Goal: Information Seeking & Learning: Learn about a topic

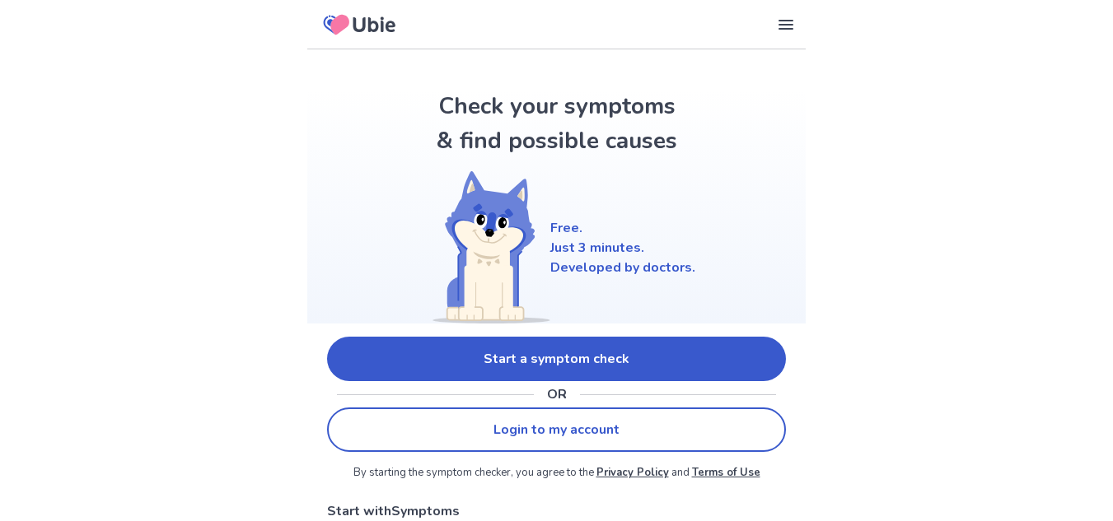
click at [577, 364] on link "Start a symptom check" at bounding box center [556, 359] width 459 height 44
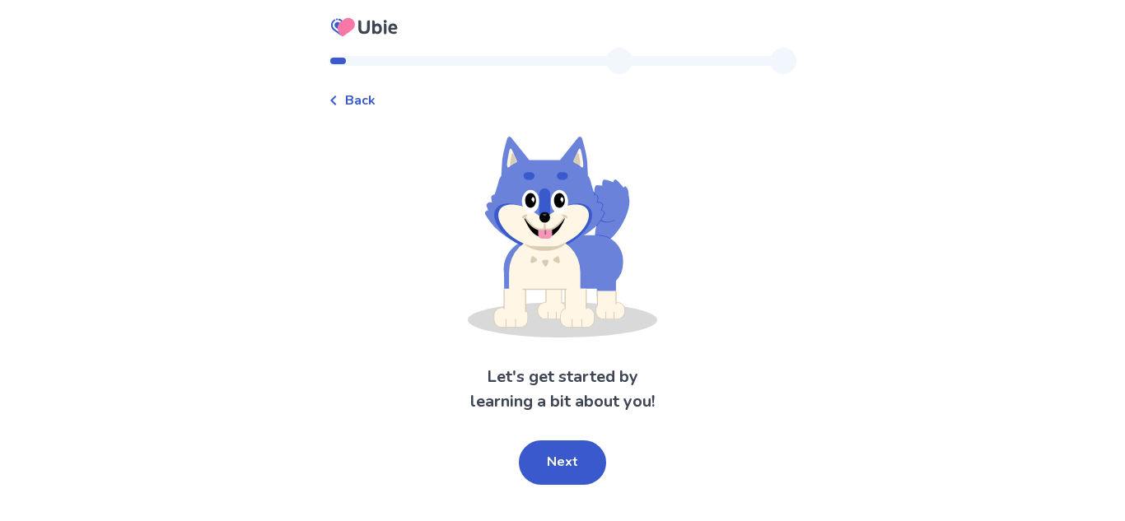
click at [560, 473] on button "Next" at bounding box center [562, 463] width 87 height 44
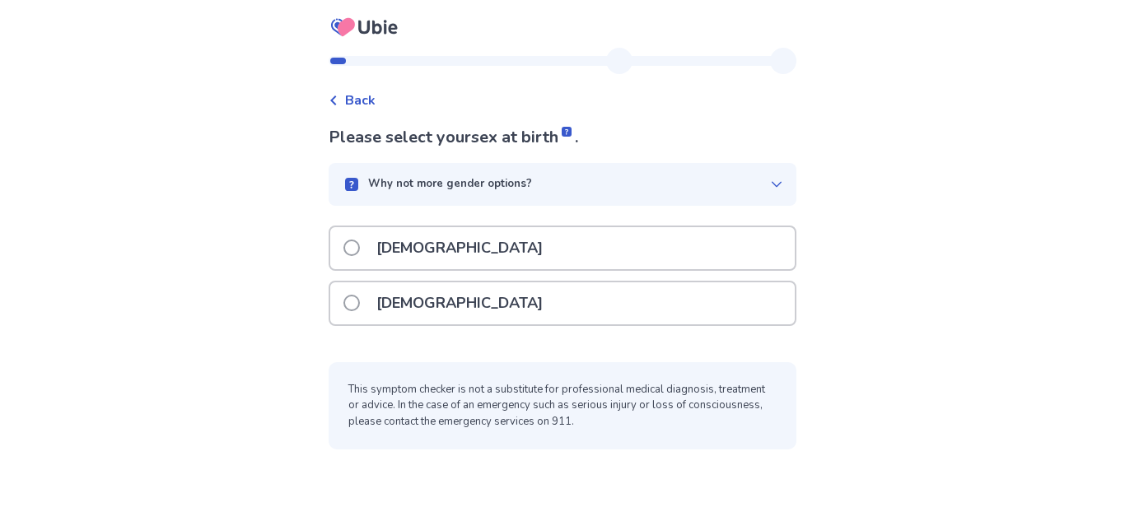
click at [545, 250] on div "[DEMOGRAPHIC_DATA]" at bounding box center [562, 248] width 465 height 42
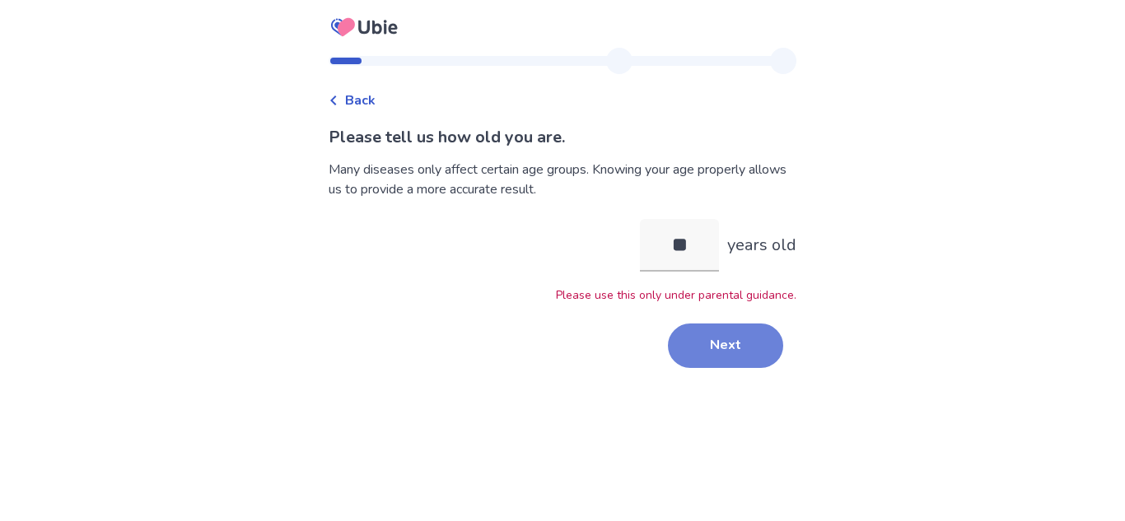
type input "**"
click at [762, 337] on button "Next" at bounding box center [725, 346] width 115 height 44
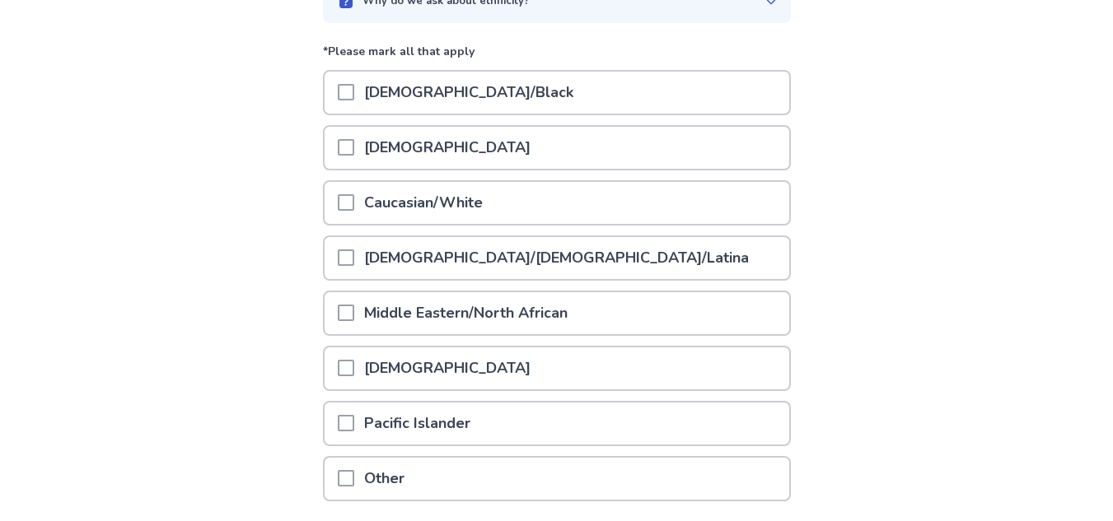
scroll to position [247, 0]
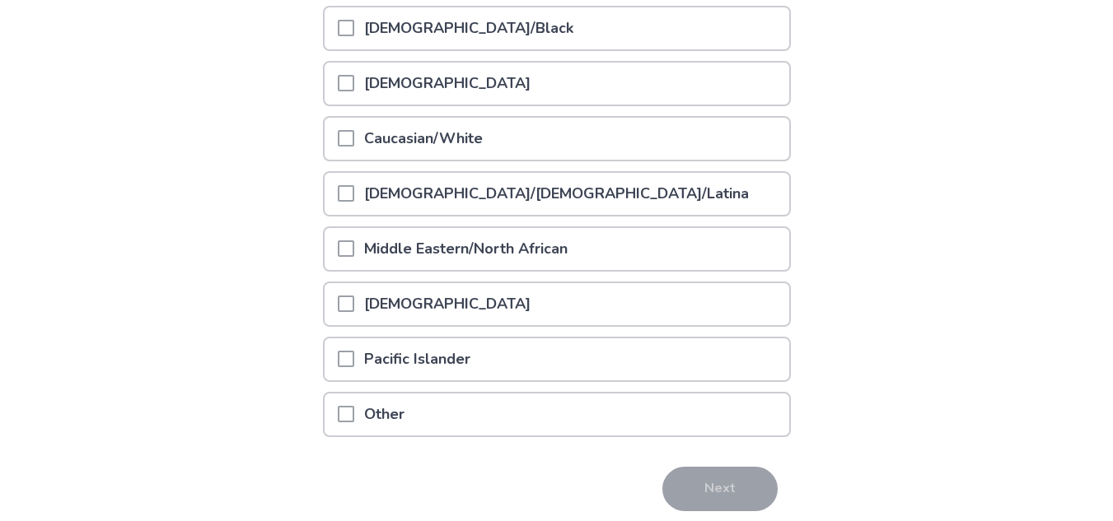
click at [447, 154] on p "Caucasian/White" at bounding box center [423, 139] width 138 height 42
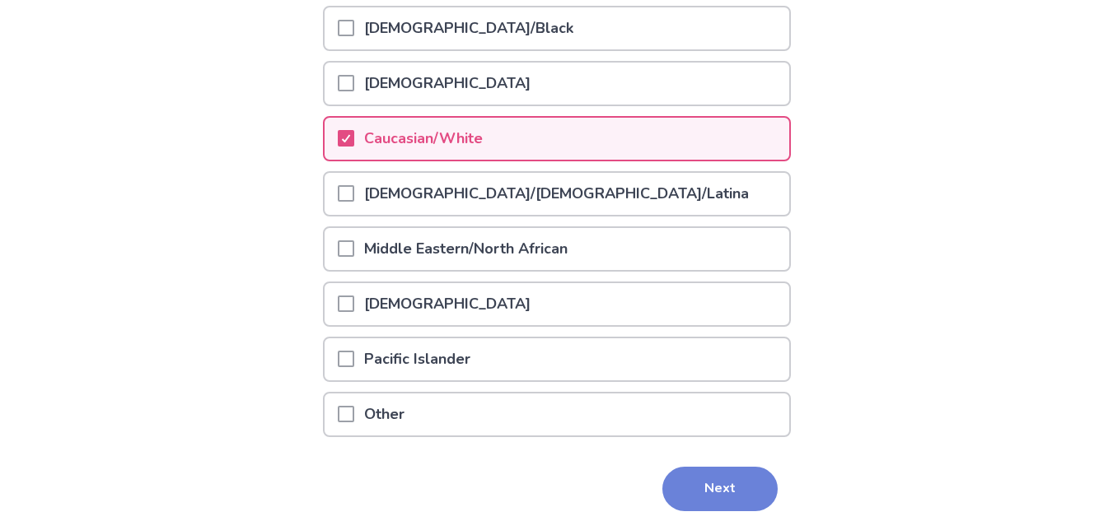
click at [747, 477] on button "Next" at bounding box center [719, 489] width 115 height 44
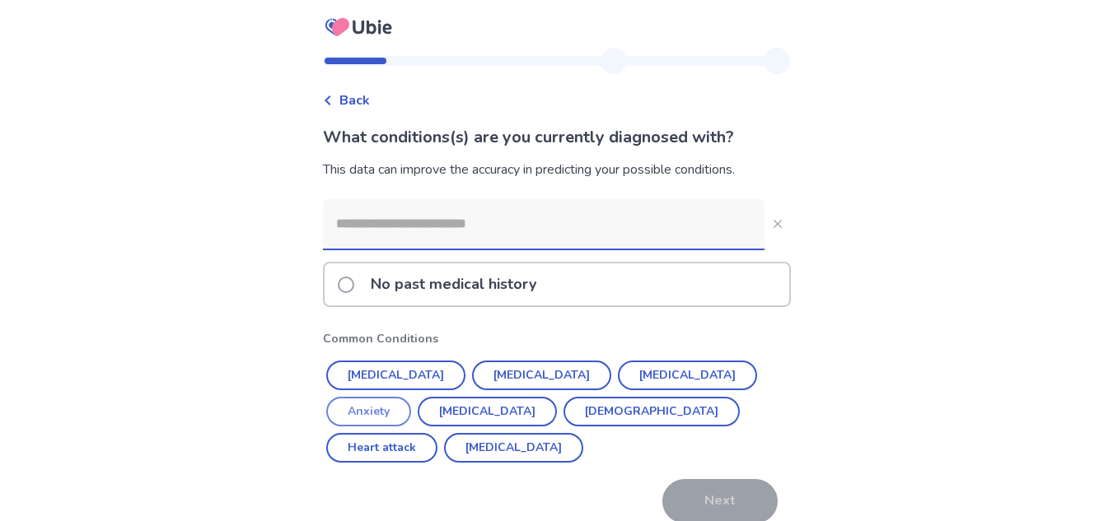
click at [411, 397] on button "Anxiety" at bounding box center [368, 412] width 85 height 30
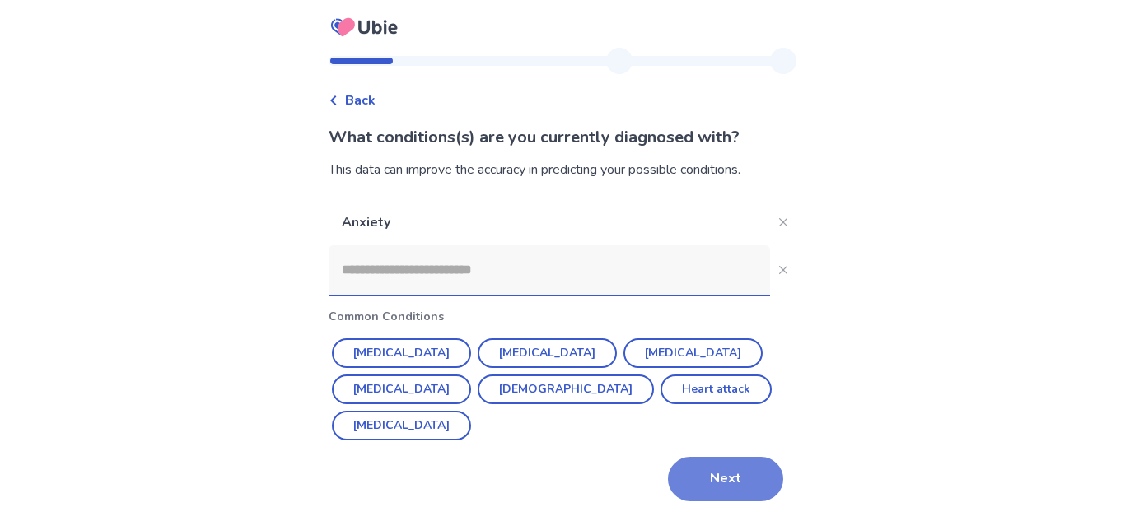
click at [714, 457] on button "Next" at bounding box center [725, 479] width 115 height 44
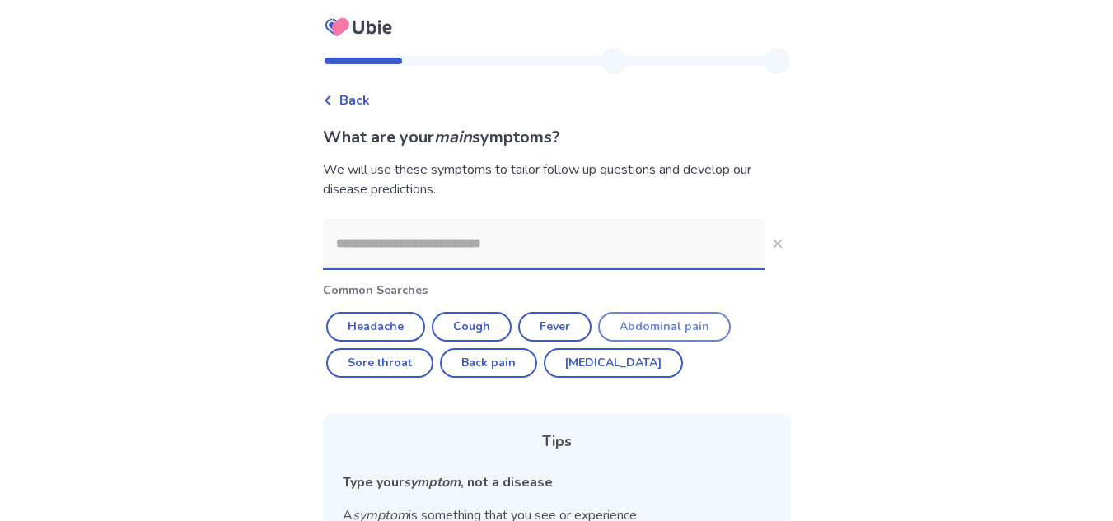
click at [659, 322] on button "Abdominal pain" at bounding box center [664, 327] width 133 height 30
type input "**********"
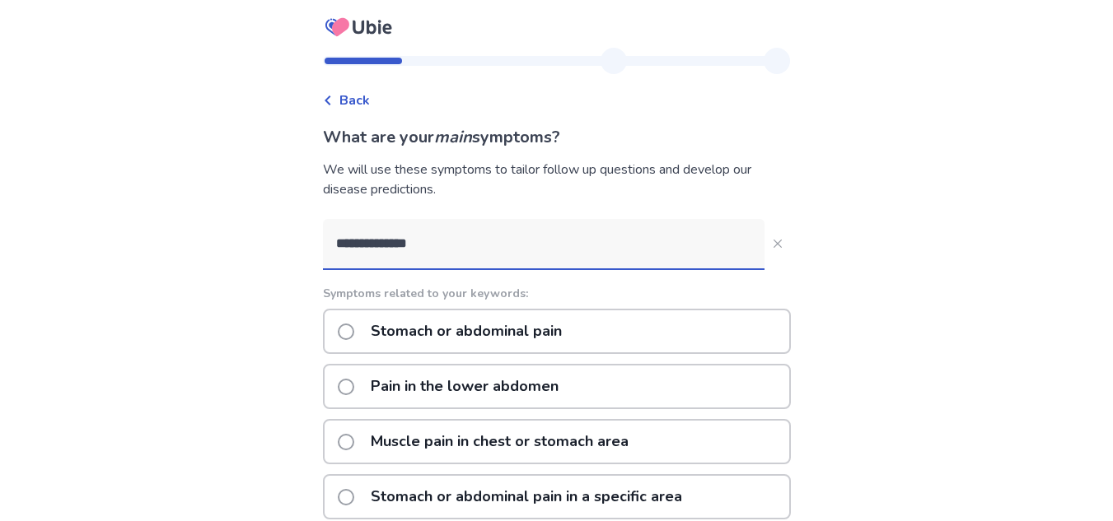
click at [559, 249] on input "**********" at bounding box center [544, 243] width 442 height 49
click at [501, 320] on p "Stomach or abdominal pain" at bounding box center [466, 332] width 211 height 42
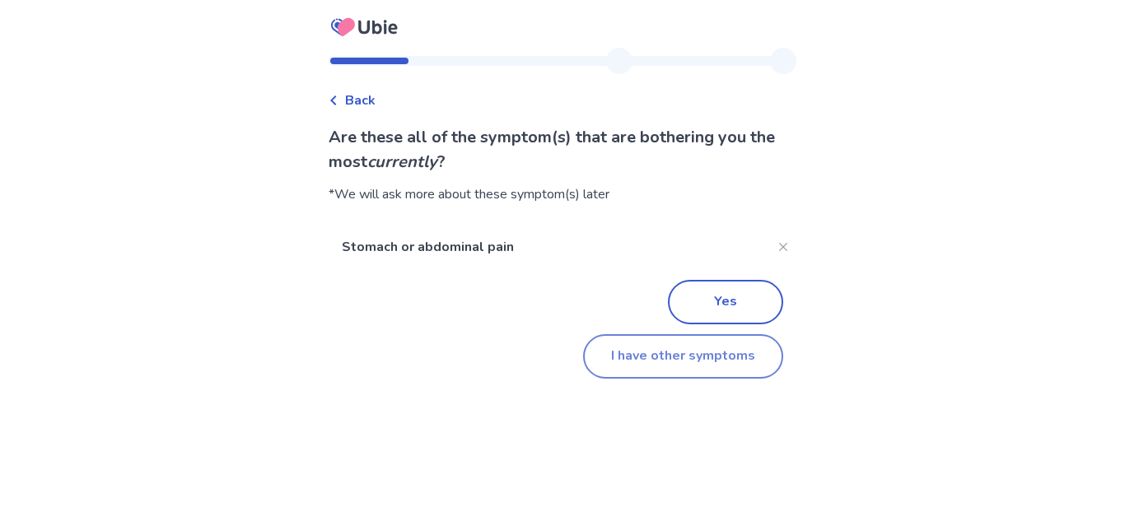
drag, startPoint x: 692, startPoint y: 353, endPoint x: 689, endPoint y: 343, distance: 10.4
click at [689, 343] on button "I have other symptoms" at bounding box center [683, 356] width 200 height 44
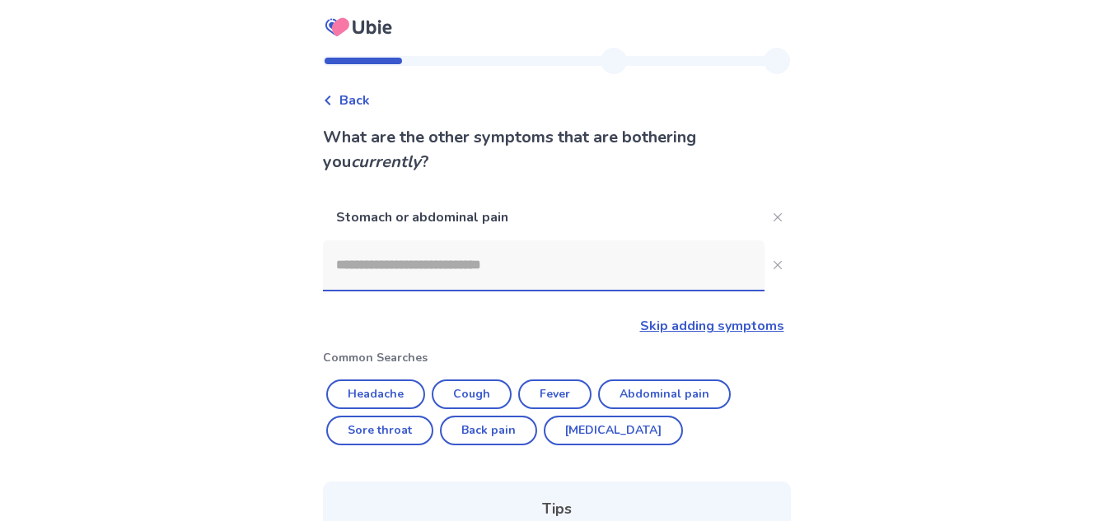
click at [635, 276] on input at bounding box center [544, 265] width 442 height 49
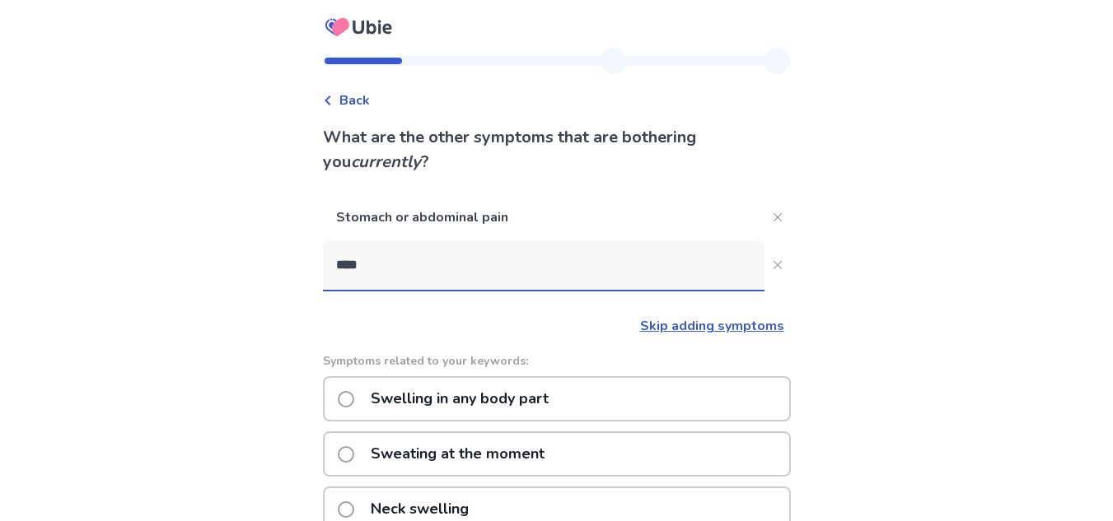
type input "*****"
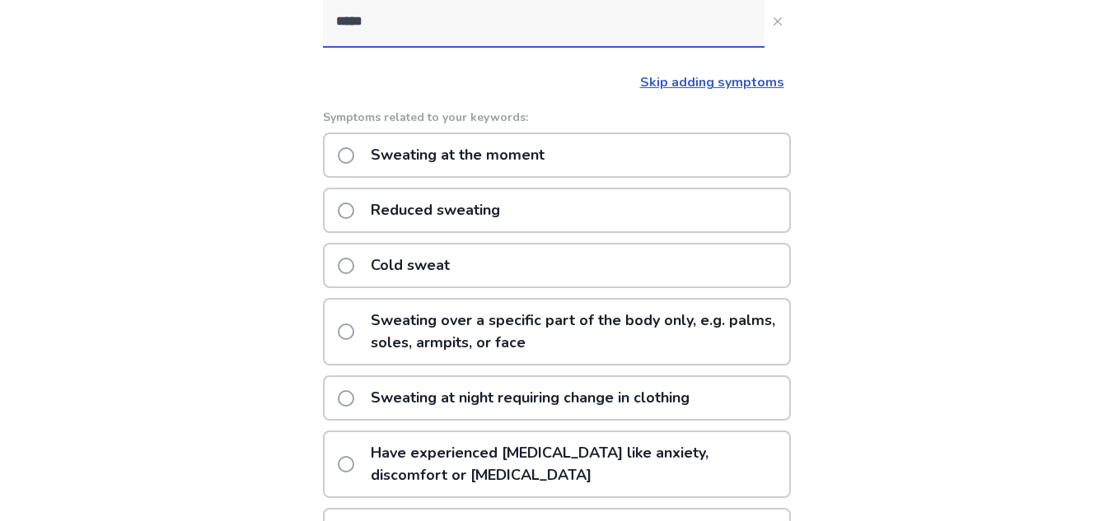
scroll to position [247, 0]
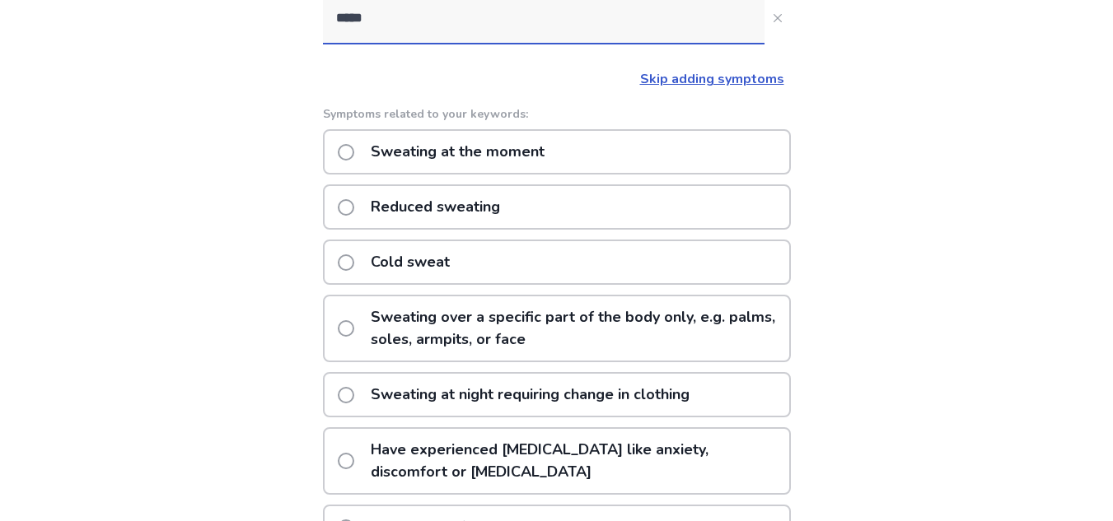
click at [465, 395] on p "Sweating at night requiring change in clothing" at bounding box center [530, 395] width 339 height 42
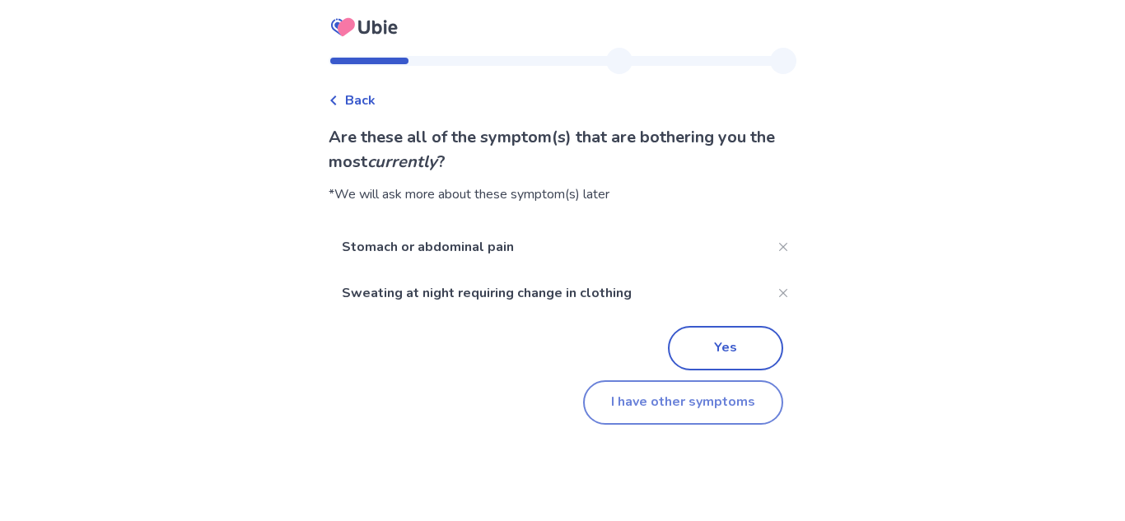
click at [681, 423] on button "I have other symptoms" at bounding box center [683, 403] width 200 height 44
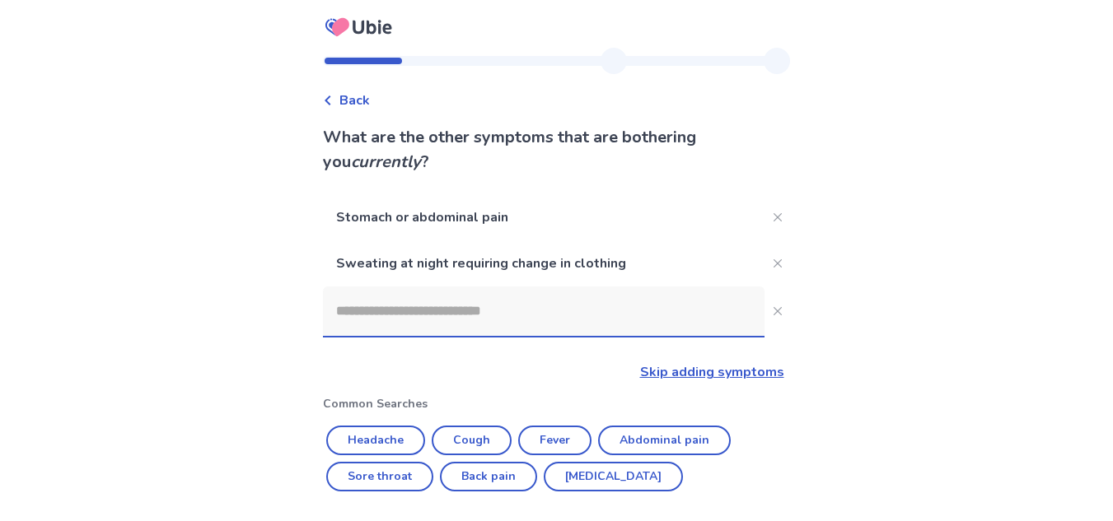
drag, startPoint x: 387, startPoint y: 302, endPoint x: 375, endPoint y: 289, distance: 18.1
click at [375, 289] on input at bounding box center [544, 311] width 442 height 49
click at [774, 315] on button "Close" at bounding box center [777, 311] width 26 height 26
click at [773, 313] on icon "Close" at bounding box center [777, 311] width 8 height 8
click at [488, 446] on button "Cough" at bounding box center [472, 441] width 80 height 30
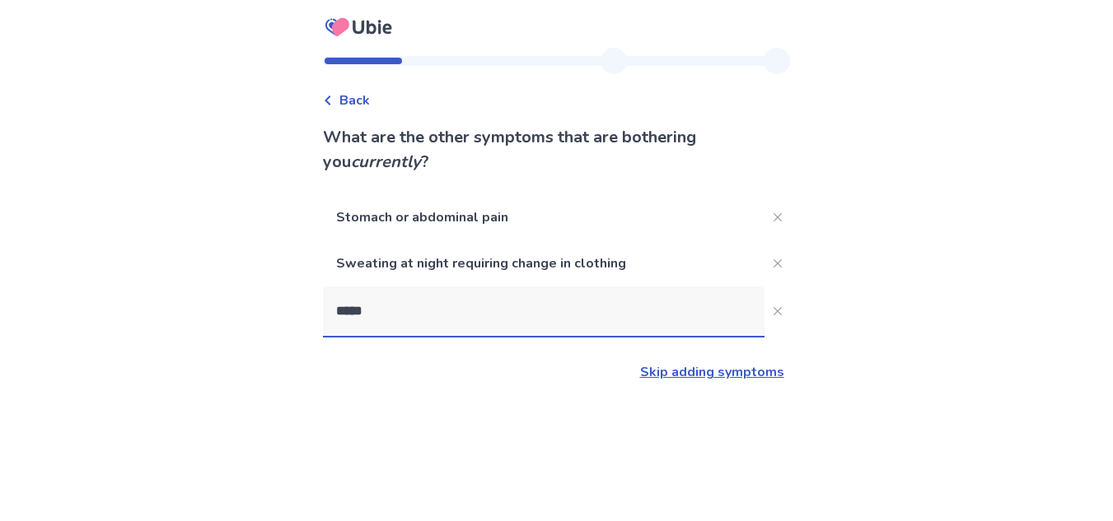
type input "*****"
click at [774, 311] on icon "Close" at bounding box center [778, 311] width 8 height 8
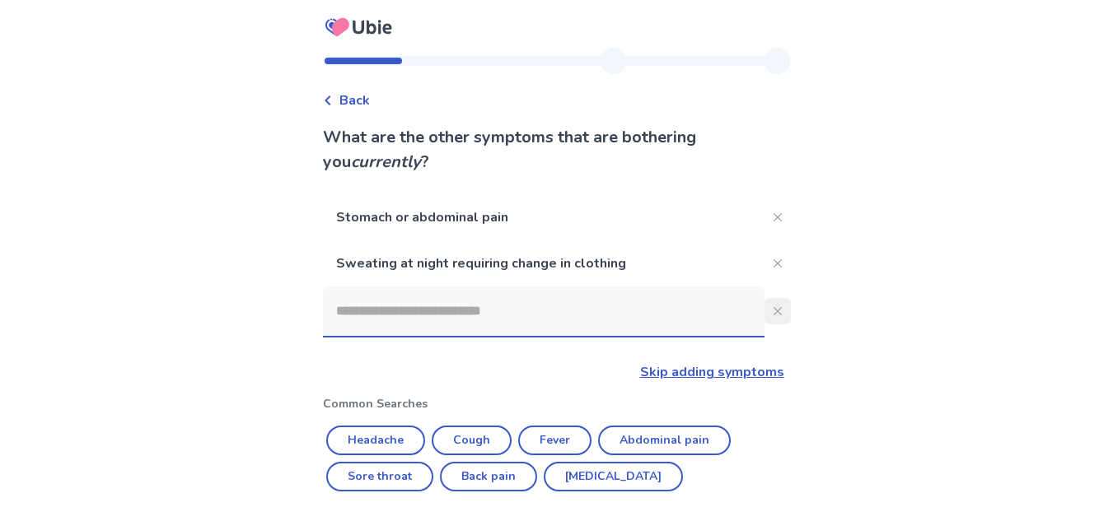
click at [764, 308] on button "Close" at bounding box center [777, 311] width 26 height 26
click at [478, 269] on p "Sweating at night requiring change in clothing" at bounding box center [544, 264] width 442 height 46
click at [477, 253] on p "Sweating at night requiring change in clothing" at bounding box center [544, 264] width 442 height 46
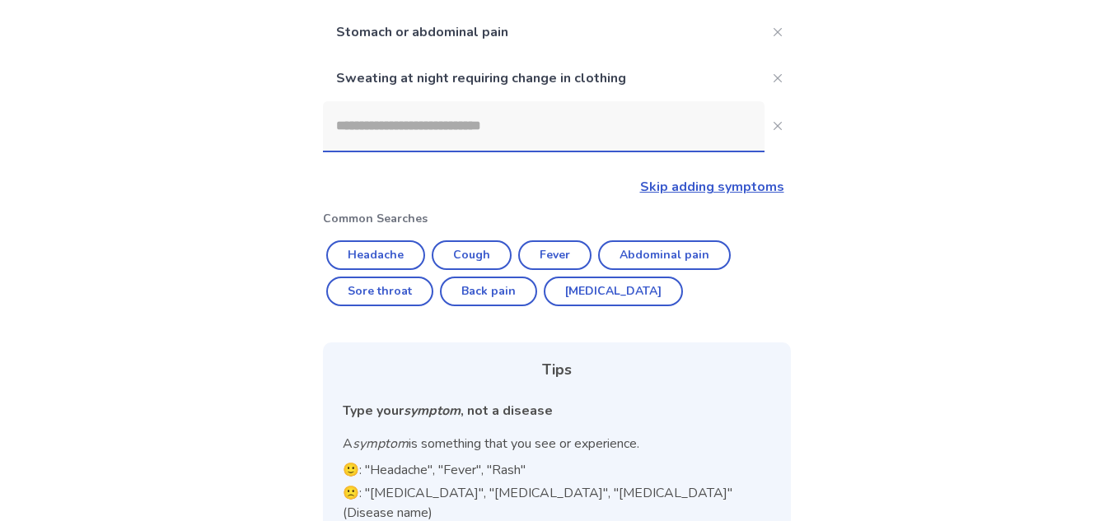
scroll to position [65, 0]
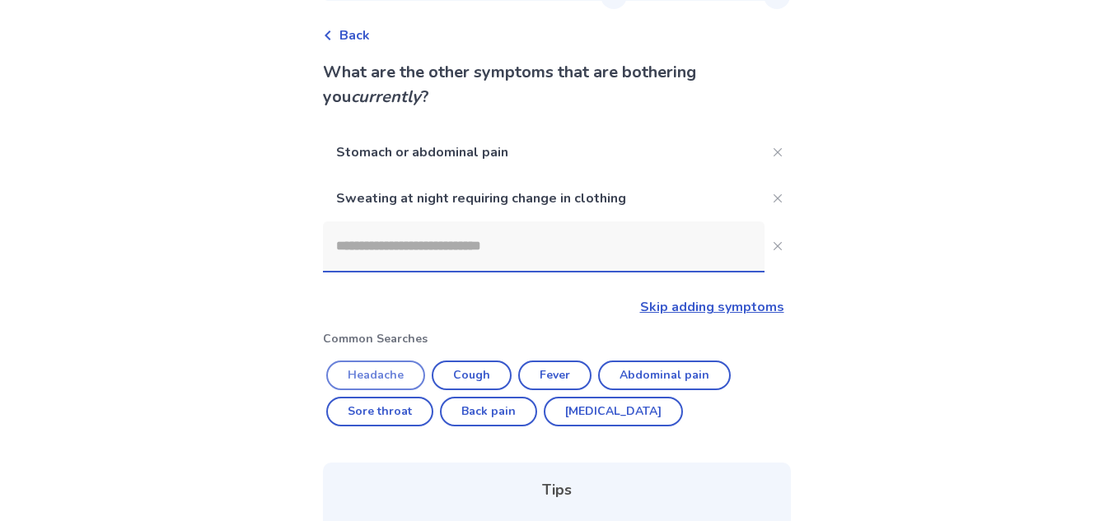
click at [404, 372] on button "Headache" at bounding box center [375, 376] width 99 height 30
type input "********"
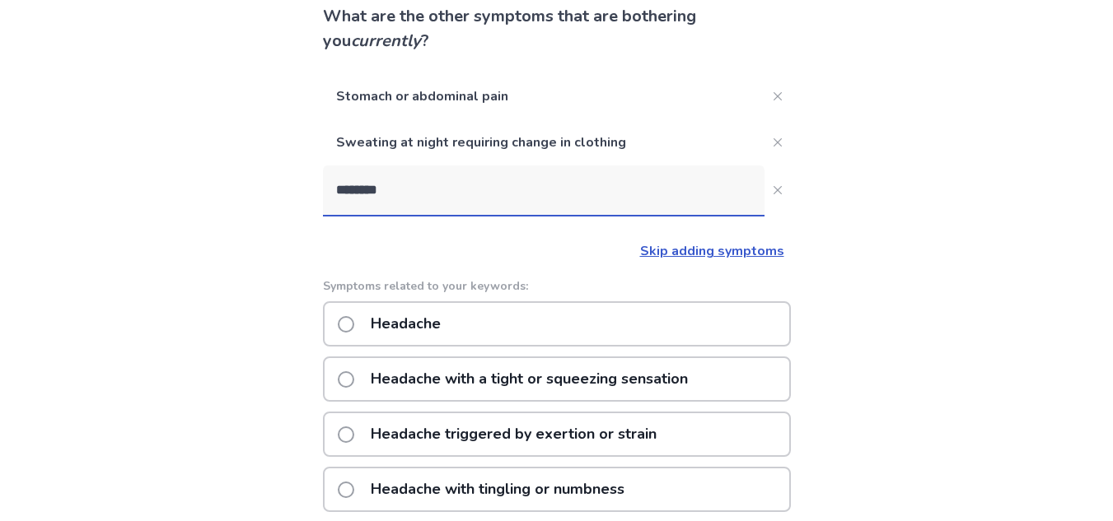
scroll to position [147, 0]
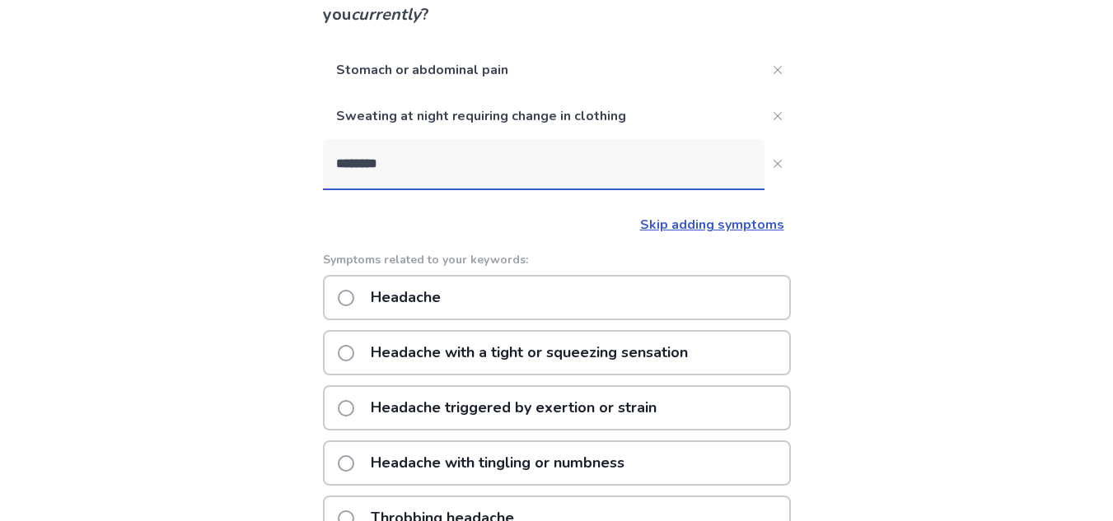
click at [534, 339] on p "Headache with a tight or squeezing sensation" at bounding box center [529, 353] width 337 height 42
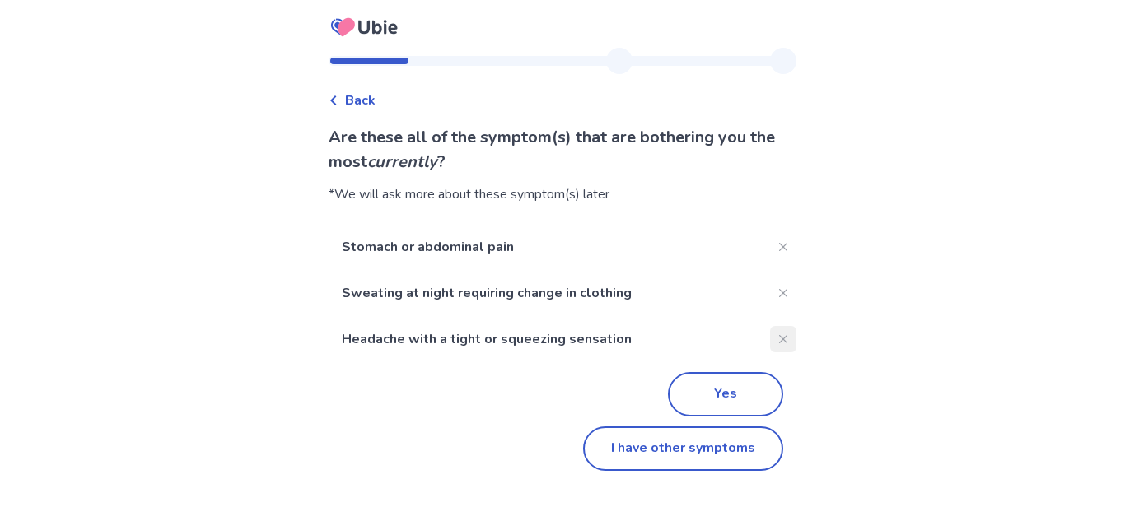
click at [779, 342] on icon "Close" at bounding box center [783, 339] width 8 height 8
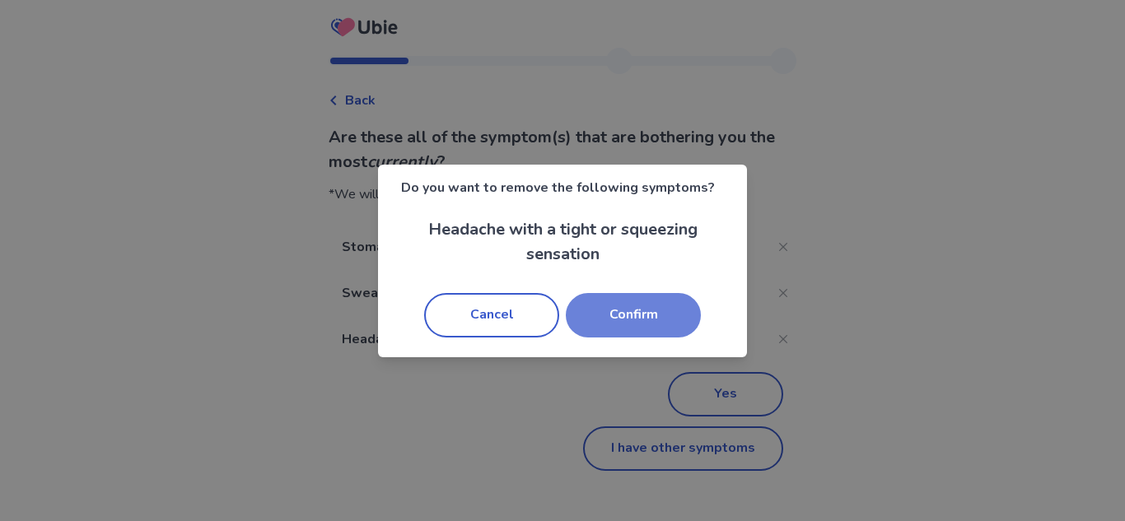
click at [603, 309] on button "Confirm" at bounding box center [633, 315] width 135 height 44
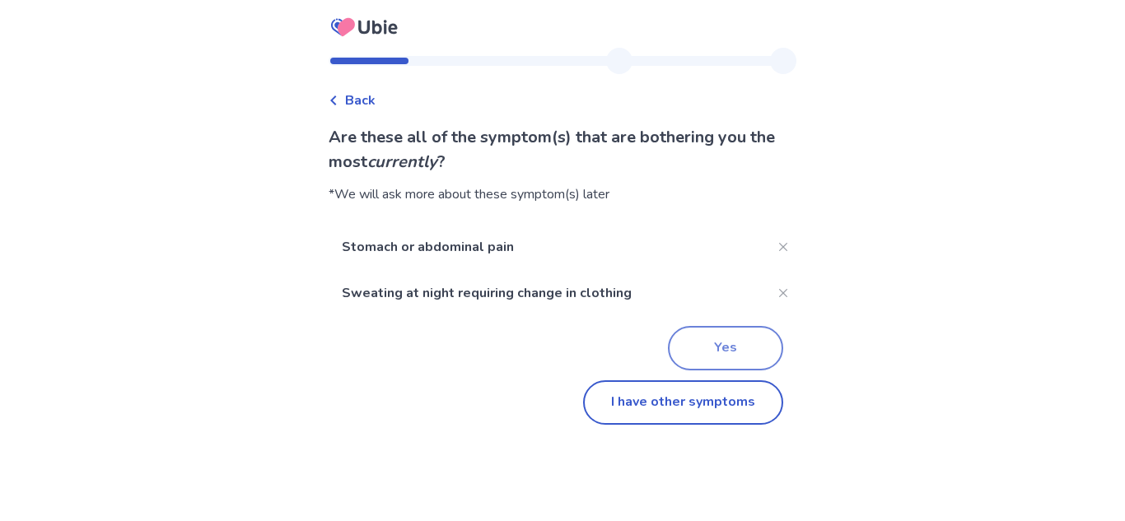
click at [687, 353] on button "Yes" at bounding box center [725, 348] width 115 height 44
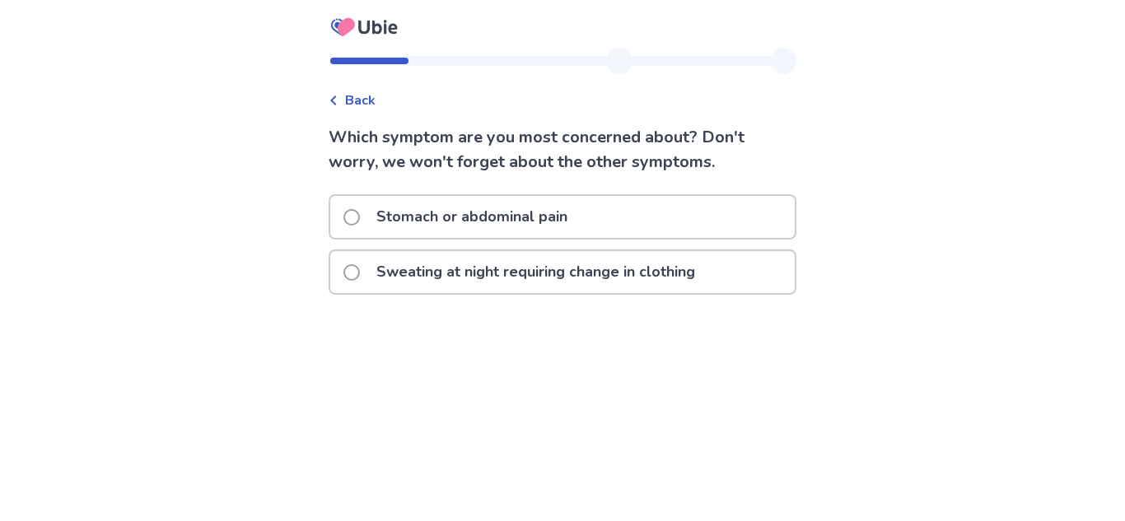
click at [388, 204] on p "Stomach or abdominal pain" at bounding box center [472, 217] width 211 height 42
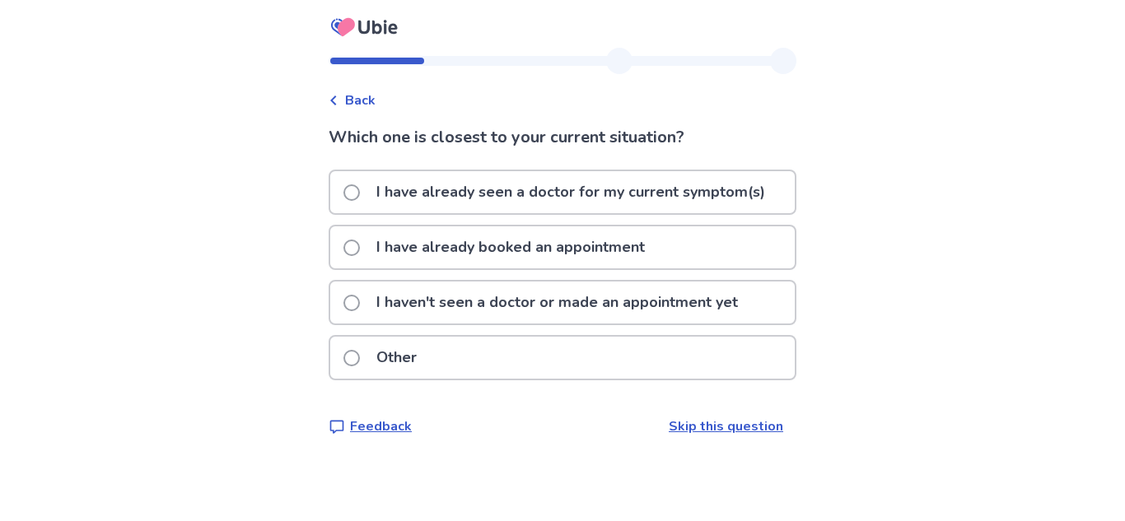
drag, startPoint x: 496, startPoint y: 314, endPoint x: 530, endPoint y: 367, distance: 63.3
click at [497, 314] on p "I haven't seen a doctor or made an appointment yet" at bounding box center [557, 303] width 381 height 42
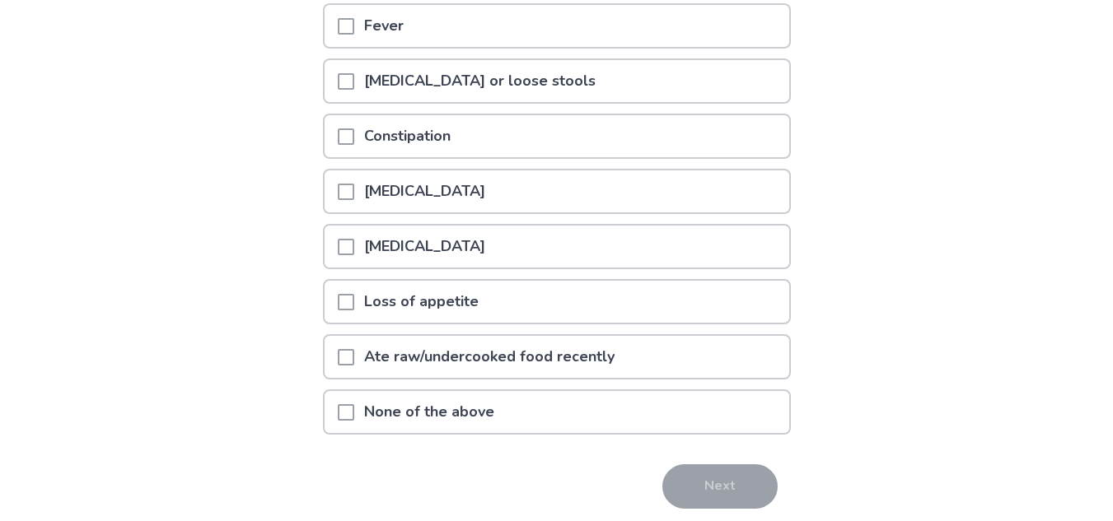
scroll to position [247, 0]
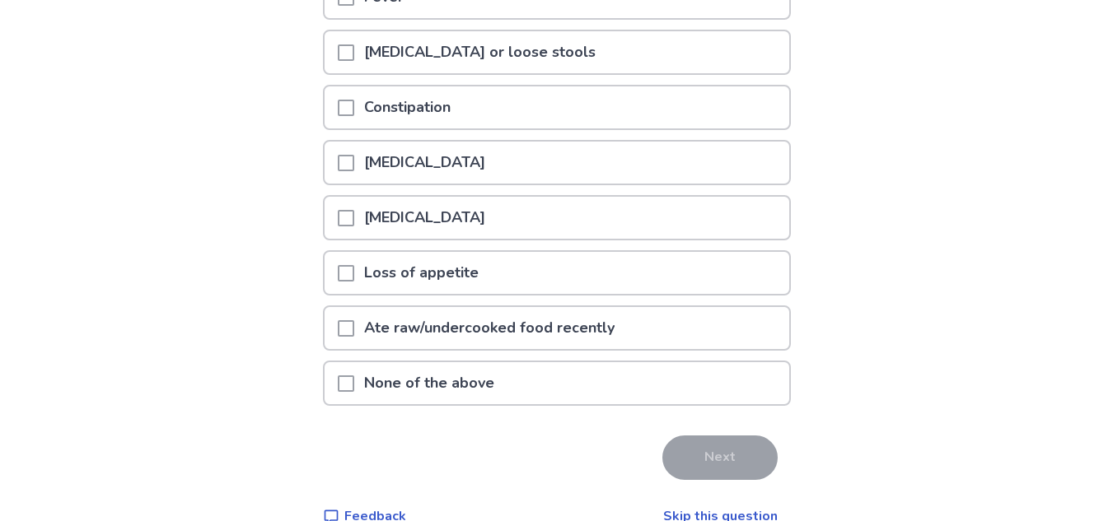
click at [354, 376] on div at bounding box center [346, 383] width 16 height 42
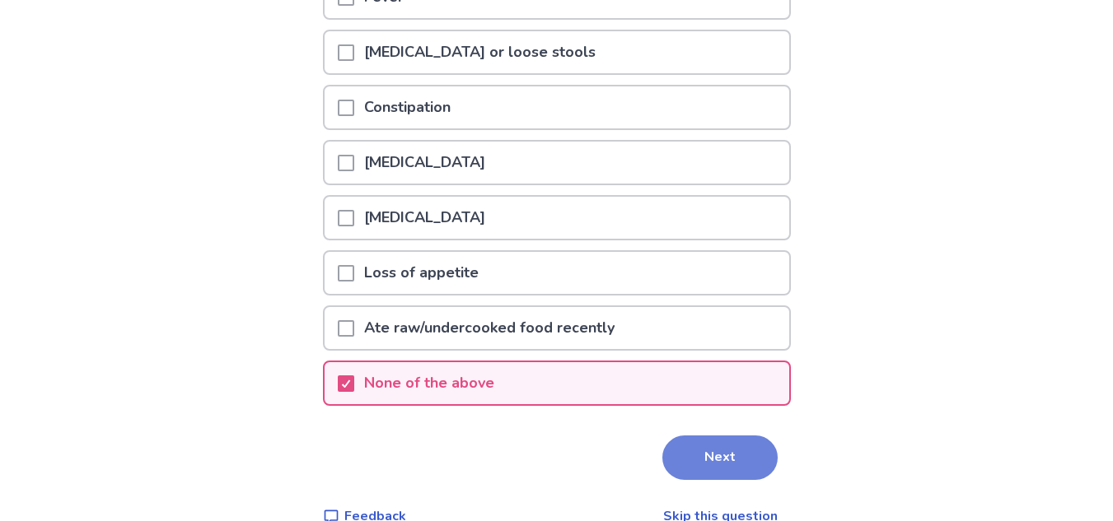
click at [692, 460] on button "Next" at bounding box center [719, 458] width 115 height 44
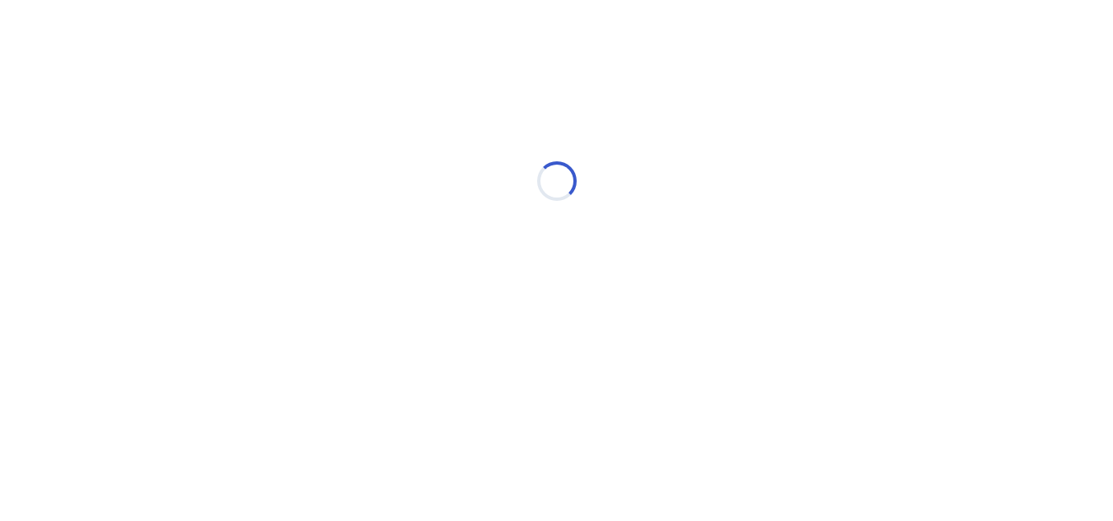
scroll to position [0, 0]
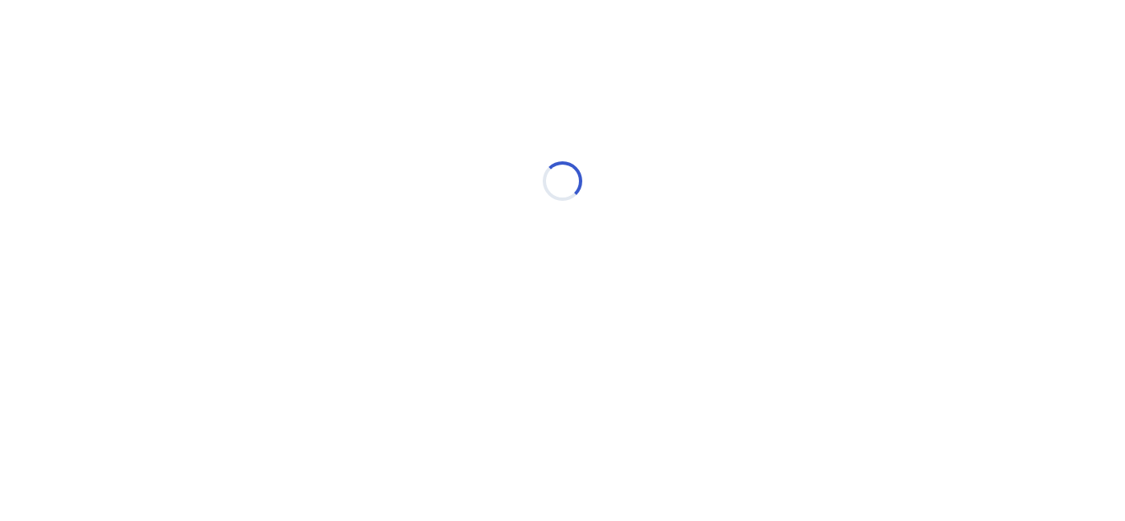
select select "*"
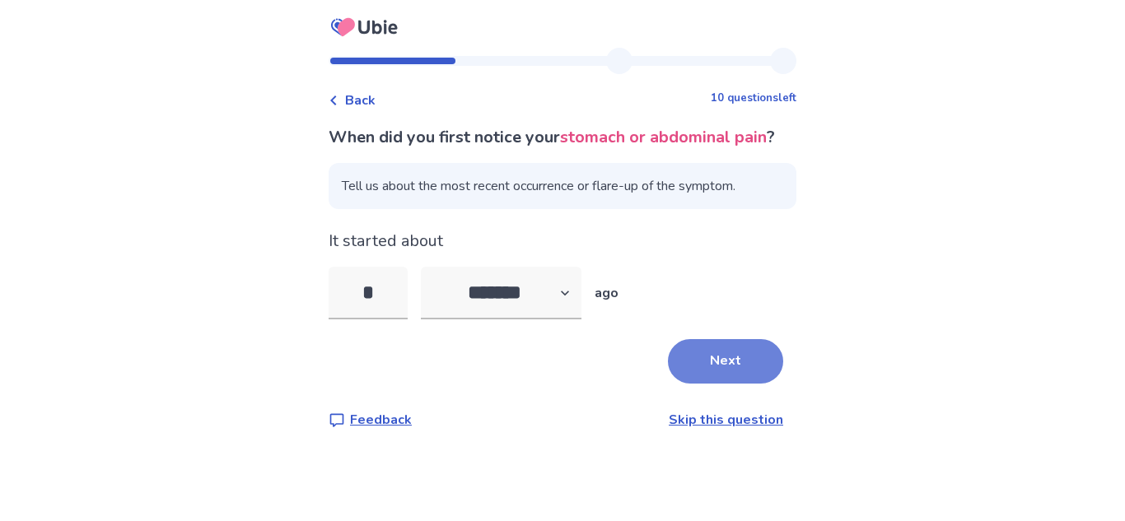
type input "*"
drag, startPoint x: 706, startPoint y: 369, endPoint x: 694, endPoint y: 349, distance: 22.9
click at [702, 360] on div "When did you first notice your stomach or abdominal pain ? Tell us about the mo…" at bounding box center [563, 277] width 468 height 305
drag, startPoint x: 734, startPoint y: 398, endPoint x: 726, endPoint y: 414, distance: 17.7
click at [732, 384] on button "Next" at bounding box center [725, 361] width 115 height 44
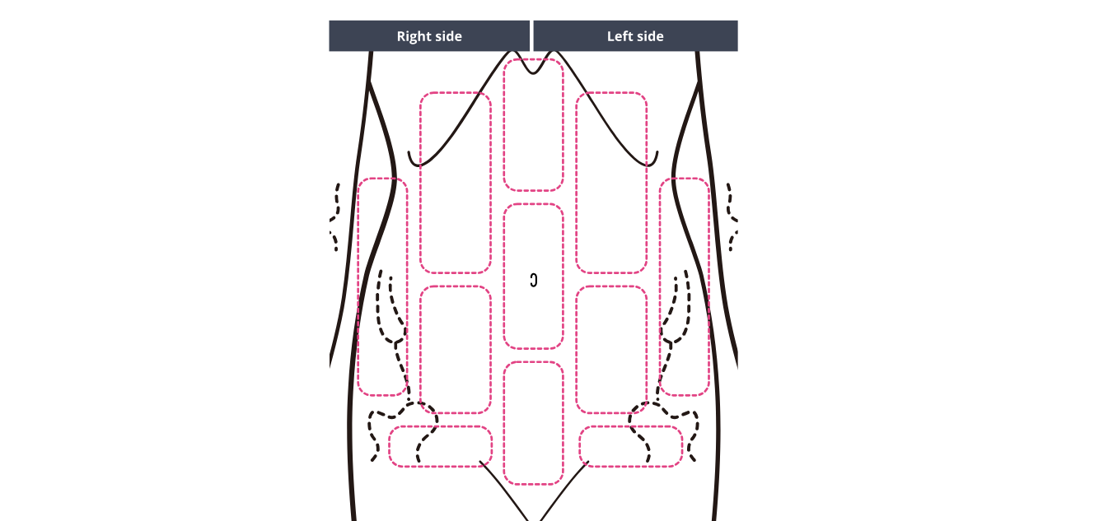
scroll to position [165, 0]
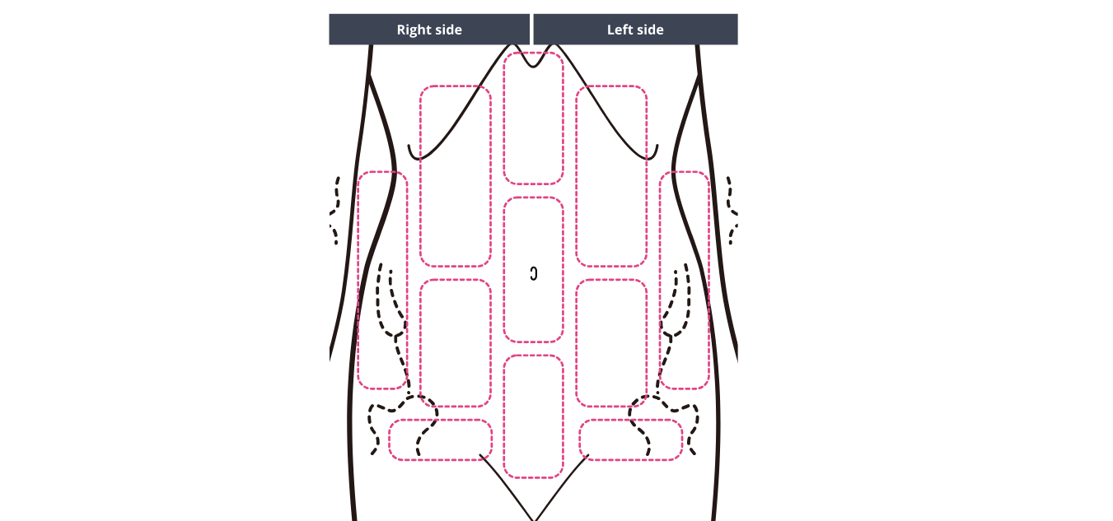
click at [539, 405] on img at bounding box center [533, 290] width 842 height 570
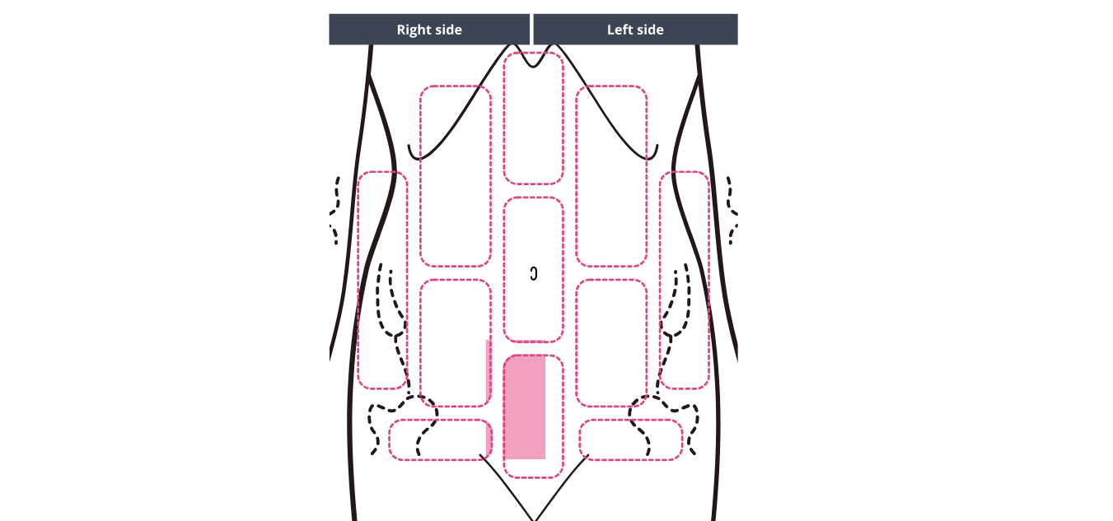
click at [618, 442] on img at bounding box center [533, 290] width 842 height 570
click at [437, 426] on img at bounding box center [533, 290] width 842 height 570
click at [441, 440] on img at bounding box center [533, 290] width 842 height 570
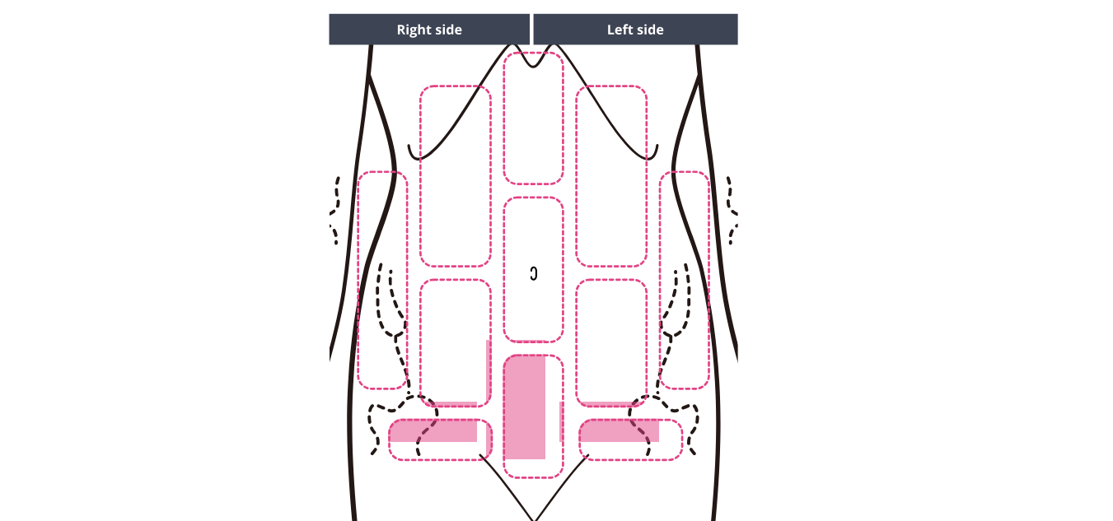
click at [448, 375] on img at bounding box center [533, 290] width 842 height 570
click at [526, 307] on img at bounding box center [533, 290] width 842 height 570
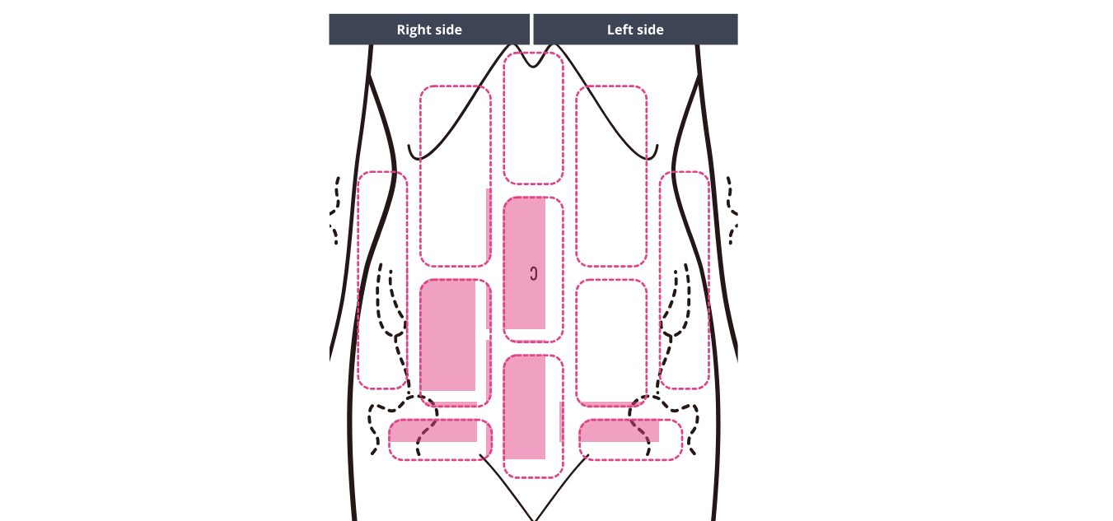
click at [630, 361] on img at bounding box center [533, 290] width 842 height 570
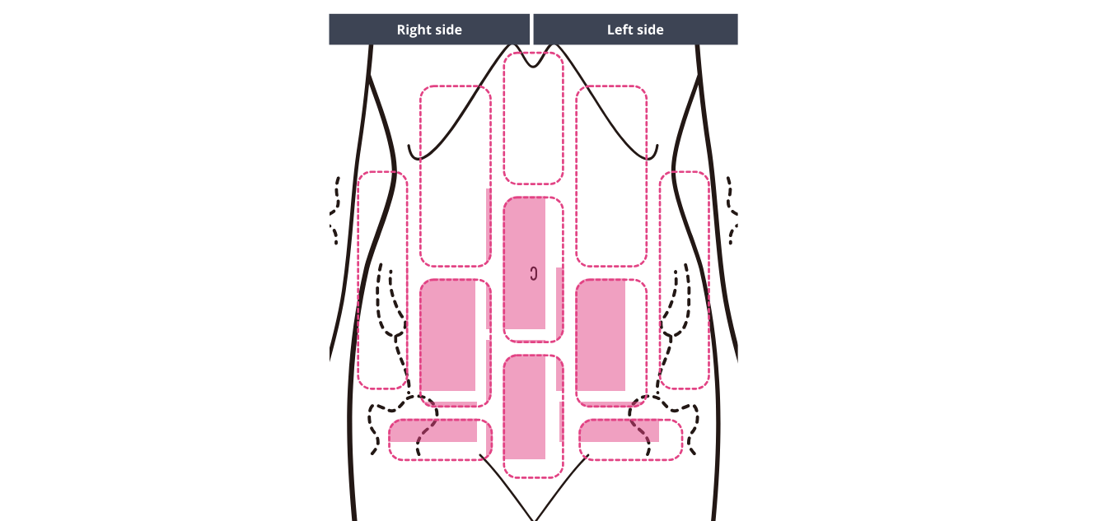
drag, startPoint x: 400, startPoint y: 297, endPoint x: 433, endPoint y: 288, distance: 35.2
click at [400, 297] on img at bounding box center [533, 290] width 842 height 570
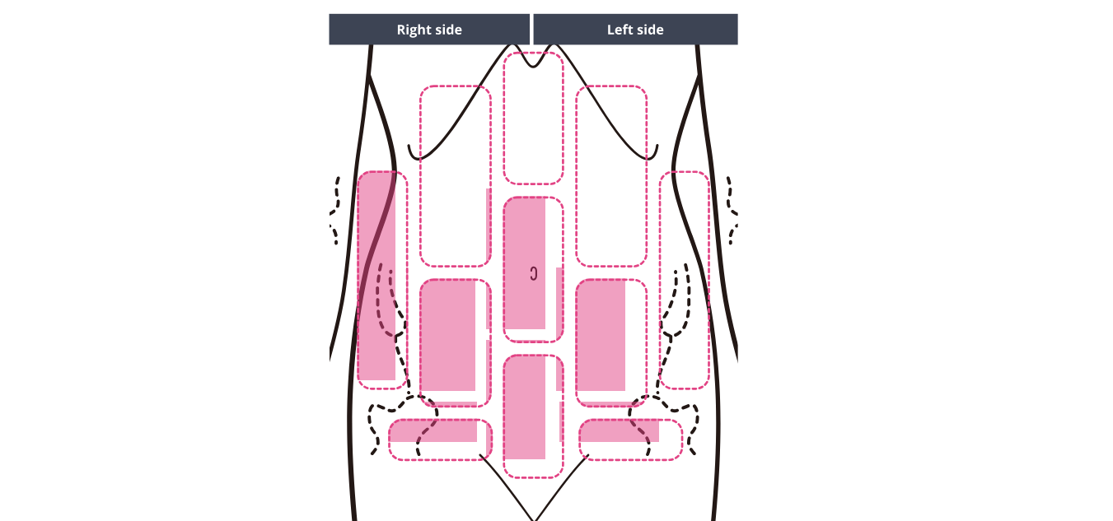
click at [688, 298] on img at bounding box center [533, 290] width 842 height 570
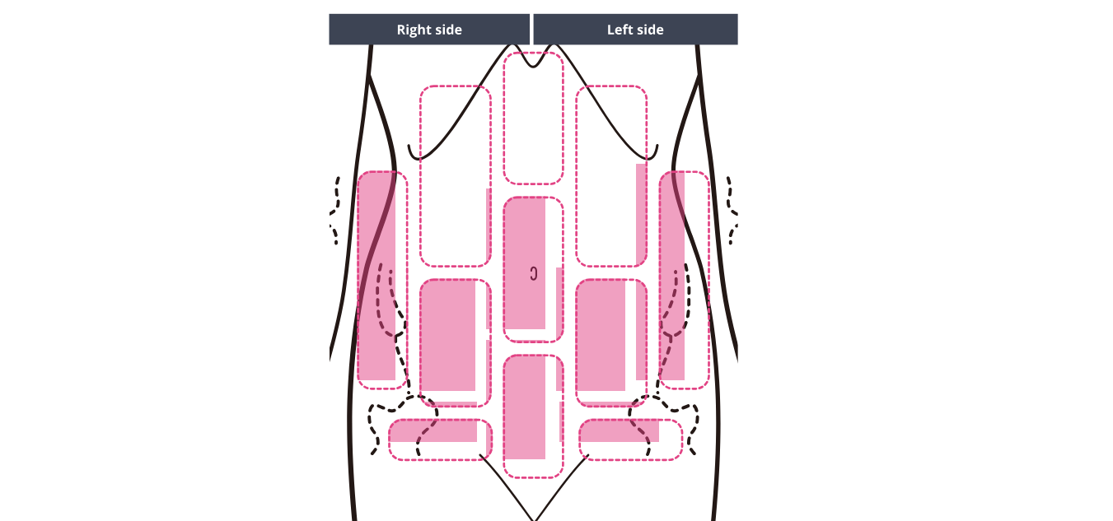
click at [475, 250] on img at bounding box center [533, 290] width 842 height 570
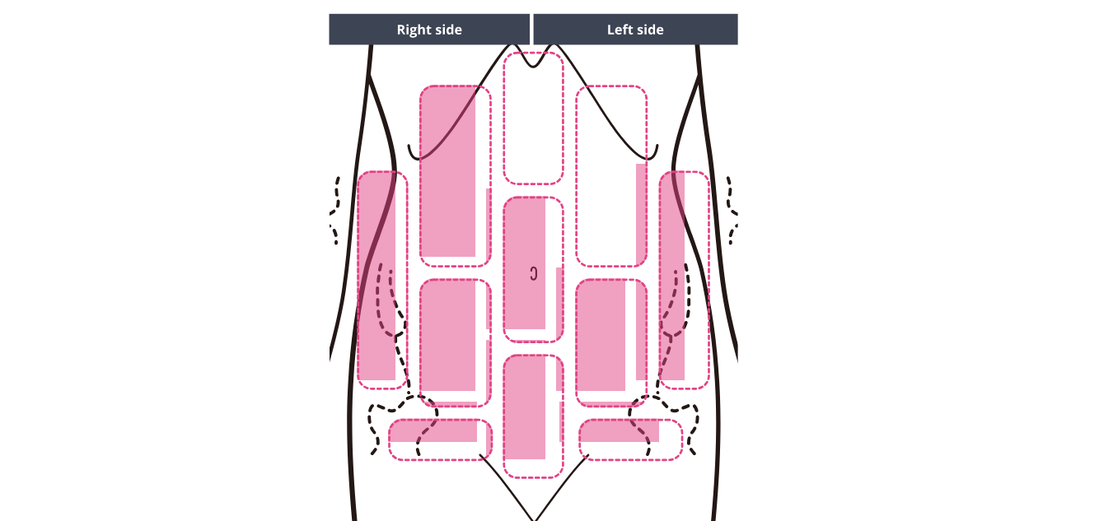
click at [601, 221] on img at bounding box center [533, 290] width 842 height 570
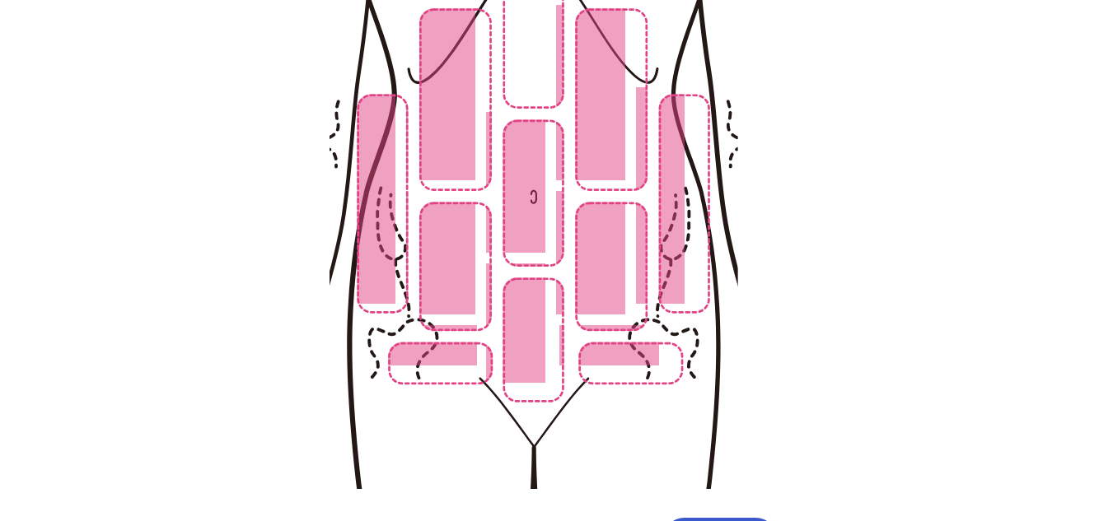
scroll to position [330, 0]
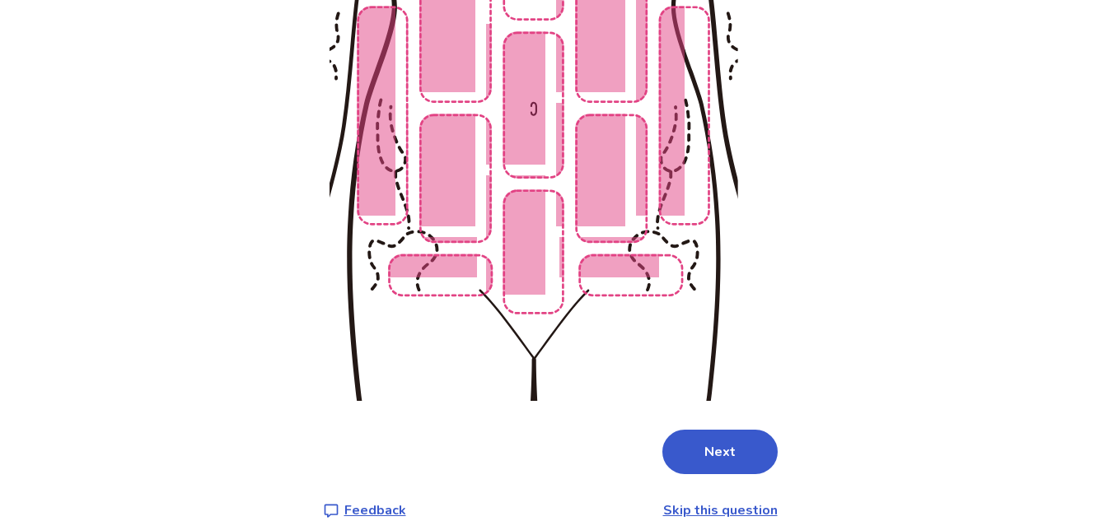
click at [728, 456] on button "Next" at bounding box center [719, 452] width 115 height 44
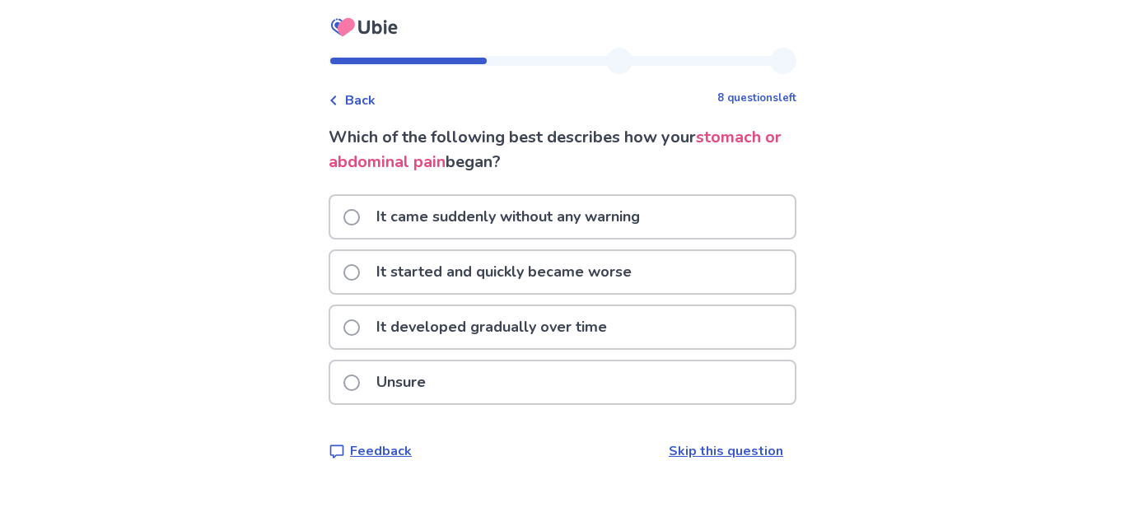
drag, startPoint x: 418, startPoint y: 391, endPoint x: 452, endPoint y: 442, distance: 61.2
click at [421, 396] on p "Unsure" at bounding box center [401, 383] width 69 height 42
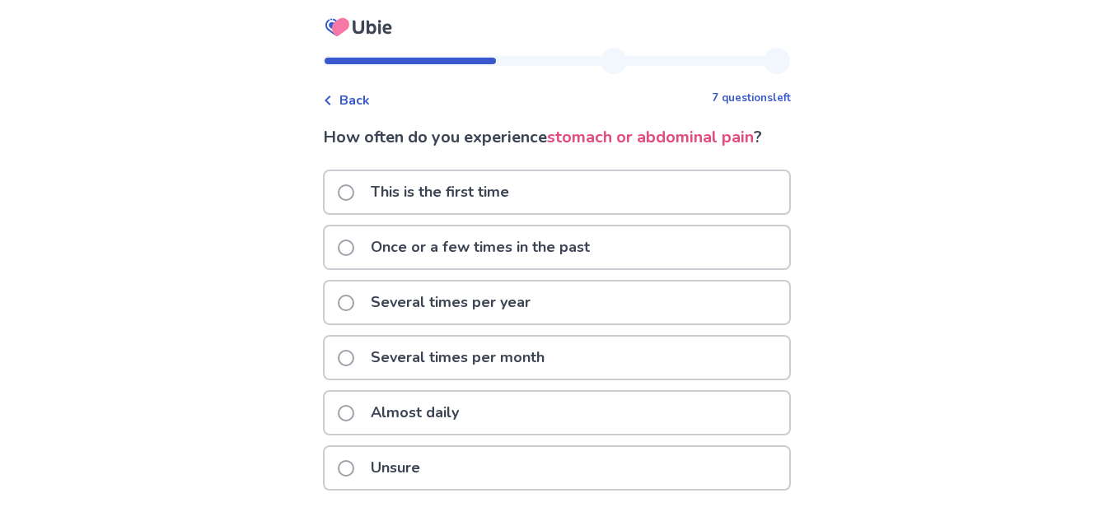
click at [545, 252] on p "Once or a few times in the past" at bounding box center [480, 248] width 239 height 42
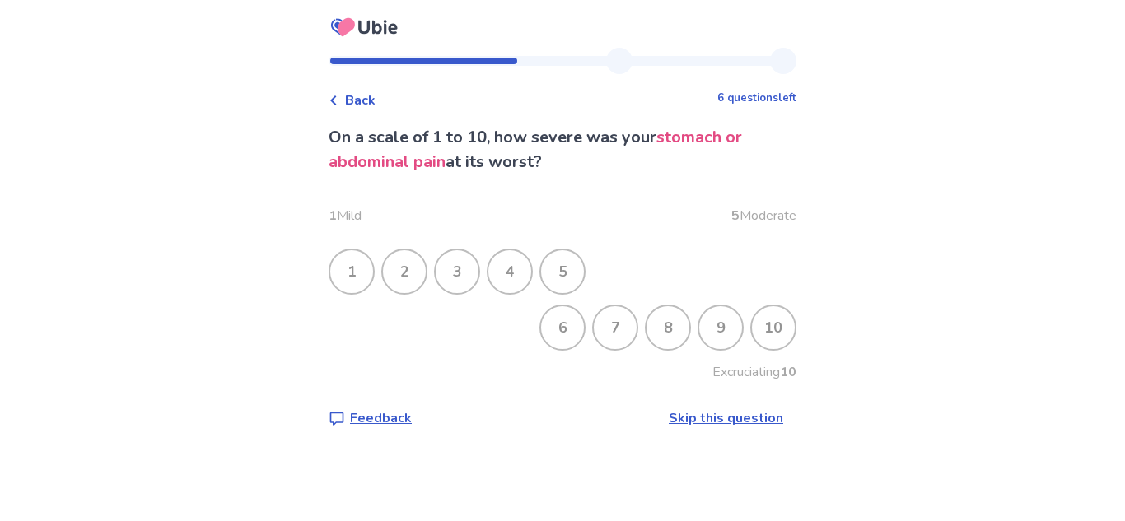
click at [514, 257] on div "4" at bounding box center [510, 271] width 43 height 43
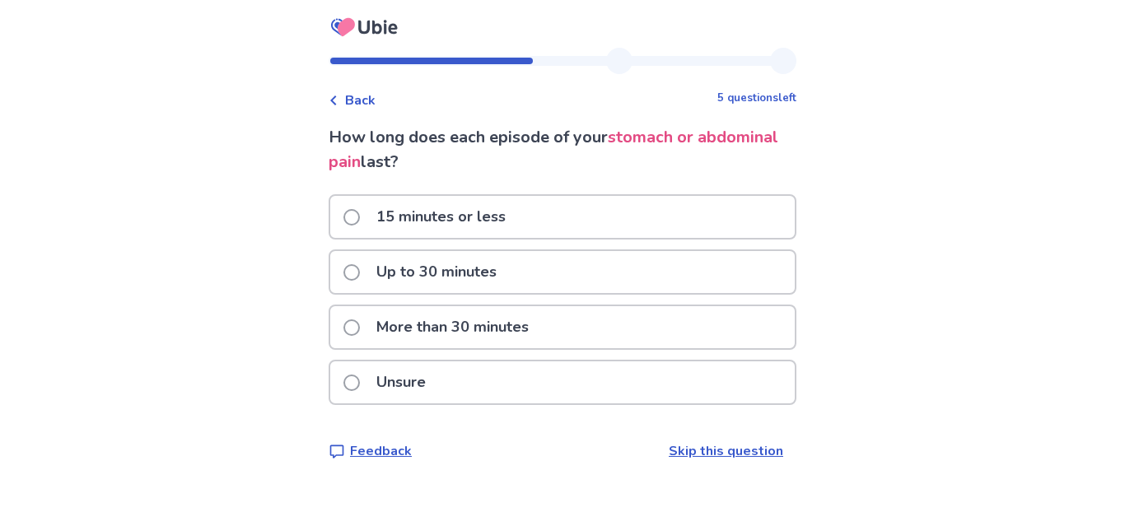
click at [433, 322] on p "More than 30 minutes" at bounding box center [453, 327] width 172 height 42
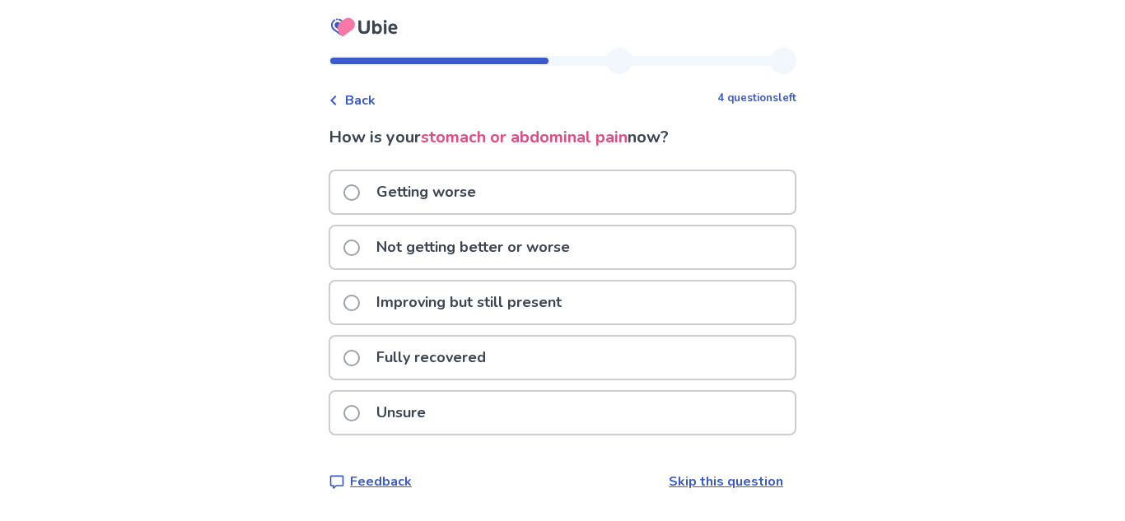
click at [609, 296] on div "Improving but still present" at bounding box center [562, 303] width 465 height 42
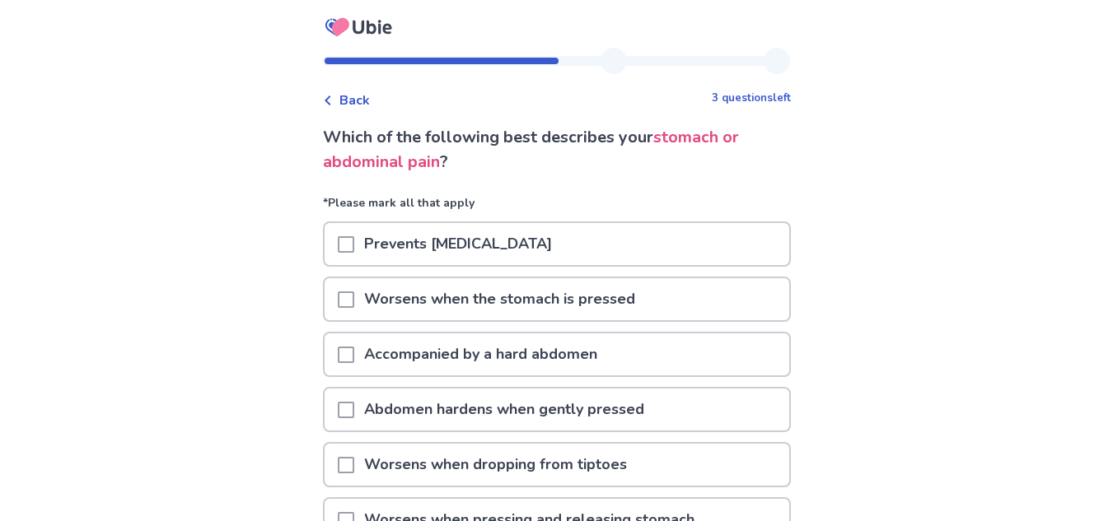
click at [517, 307] on p "Worsens when the stomach is pressed" at bounding box center [499, 299] width 291 height 42
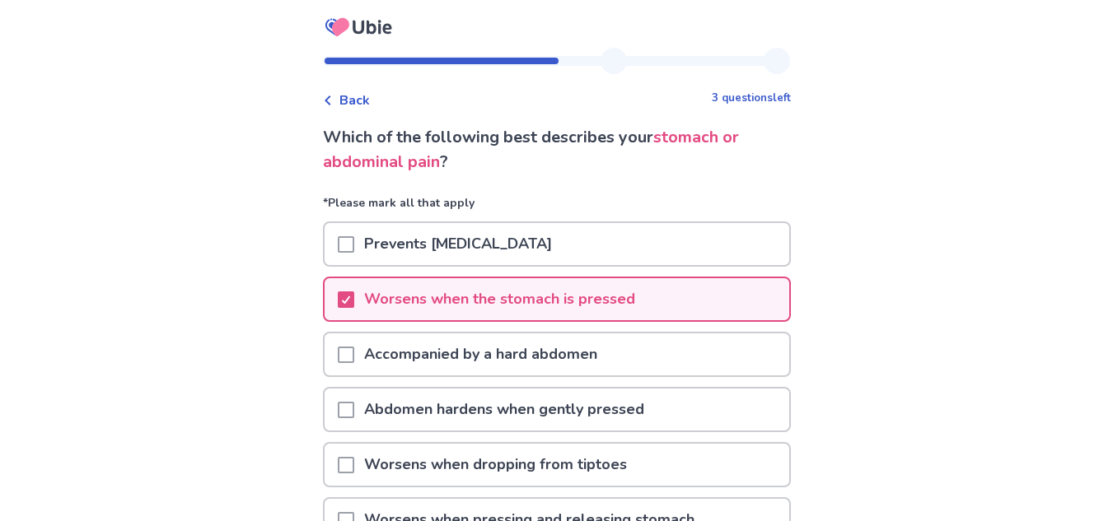
drag, startPoint x: 521, startPoint y: 365, endPoint x: 518, endPoint y: 376, distance: 11.2
click at [521, 367] on p "Accompanied by a hard abdomen" at bounding box center [480, 355] width 253 height 42
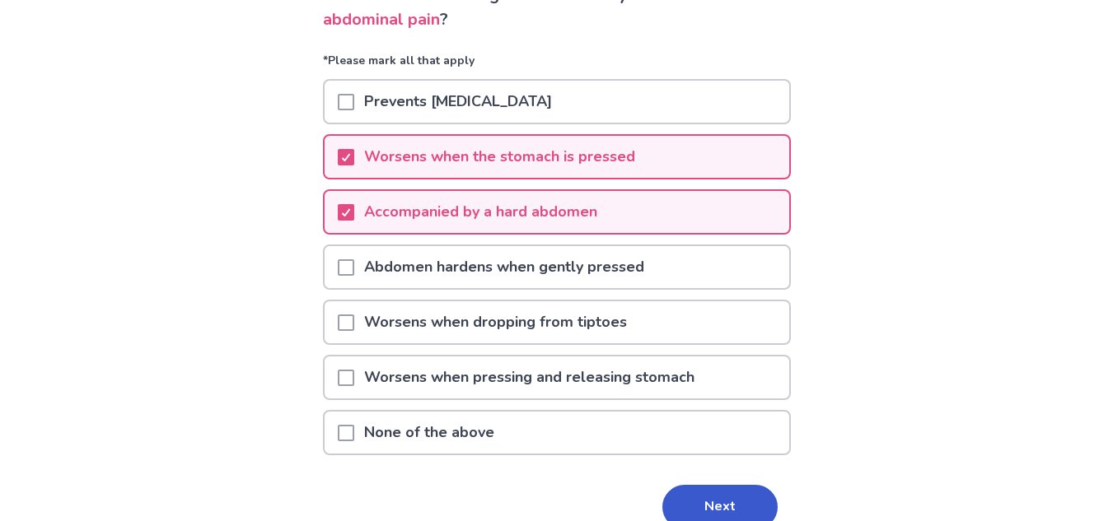
scroll to position [165, 0]
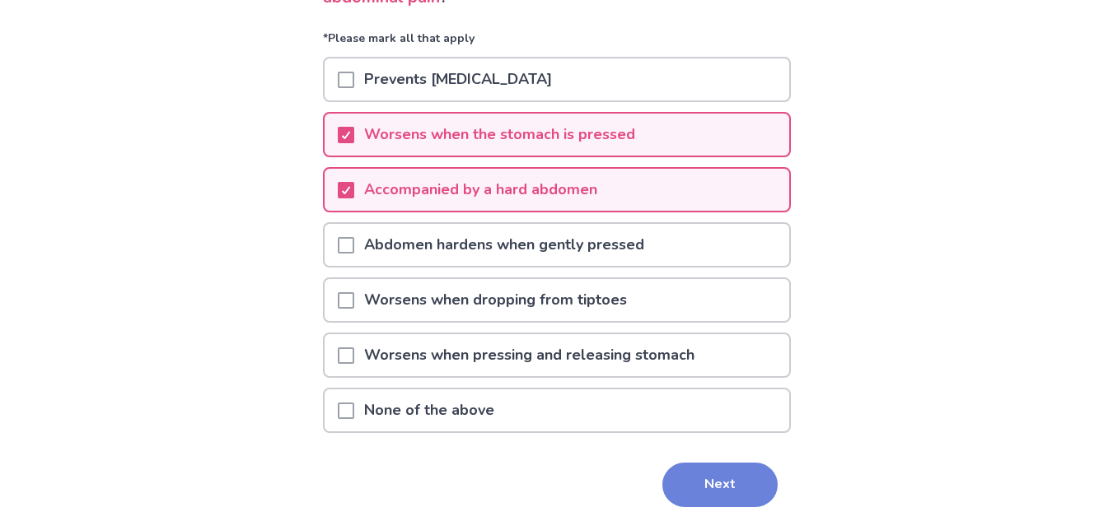
click at [710, 471] on button "Next" at bounding box center [719, 485] width 115 height 44
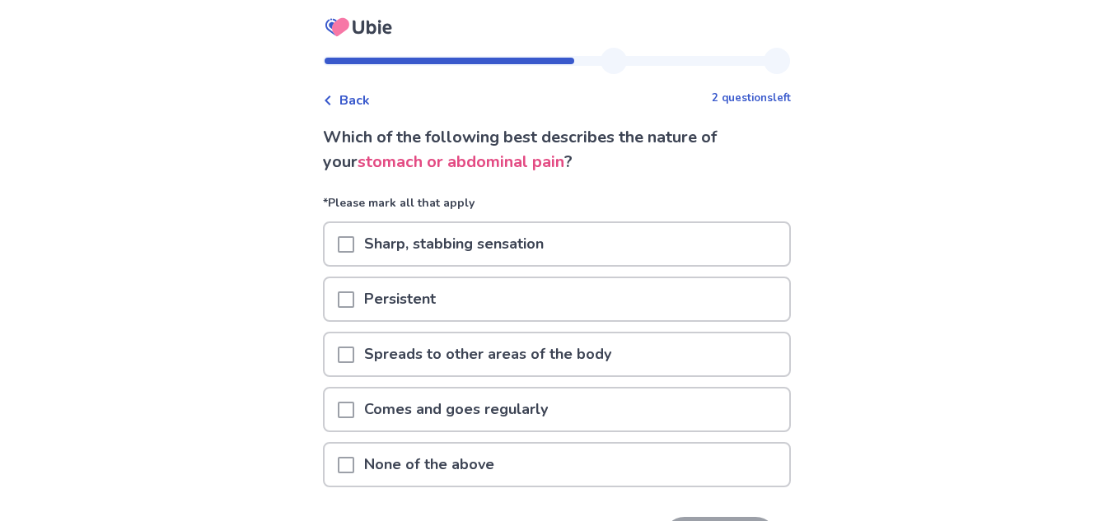
click at [476, 463] on p "None of the above" at bounding box center [429, 465] width 150 height 42
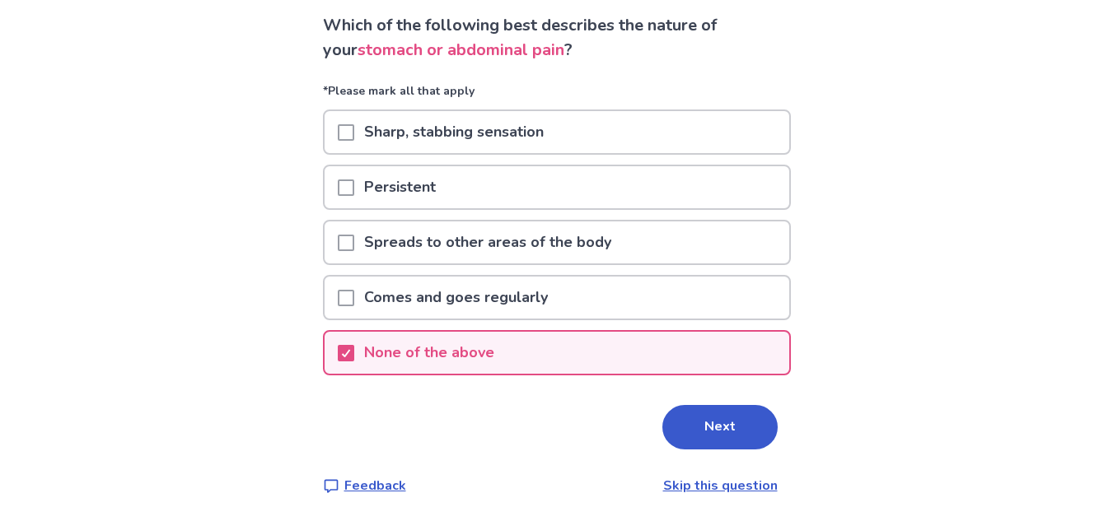
scroll to position [113, 0]
click at [758, 408] on div "Next" at bounding box center [557, 426] width 468 height 44
click at [742, 427] on button "Next" at bounding box center [719, 426] width 115 height 44
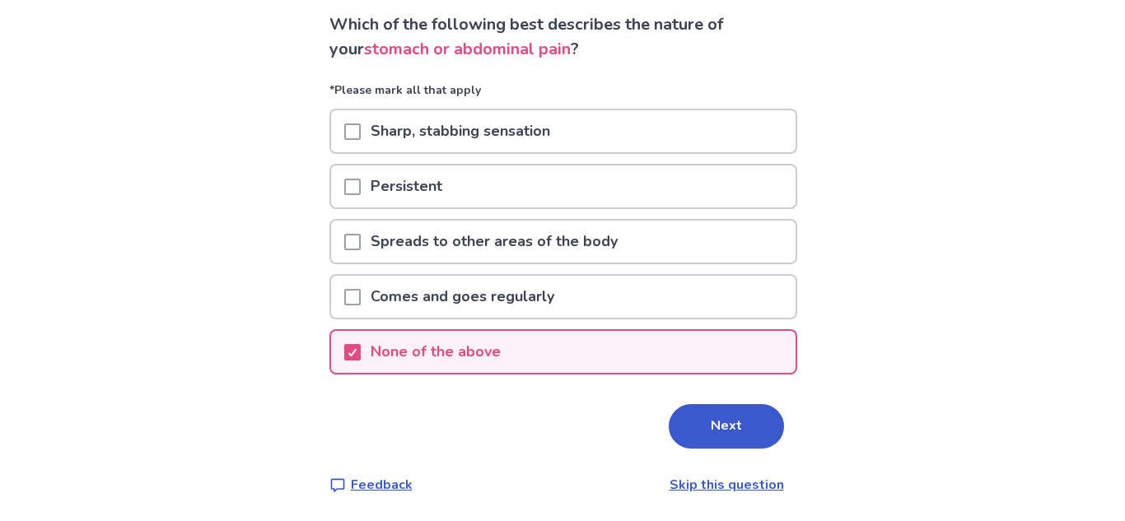
scroll to position [0, 0]
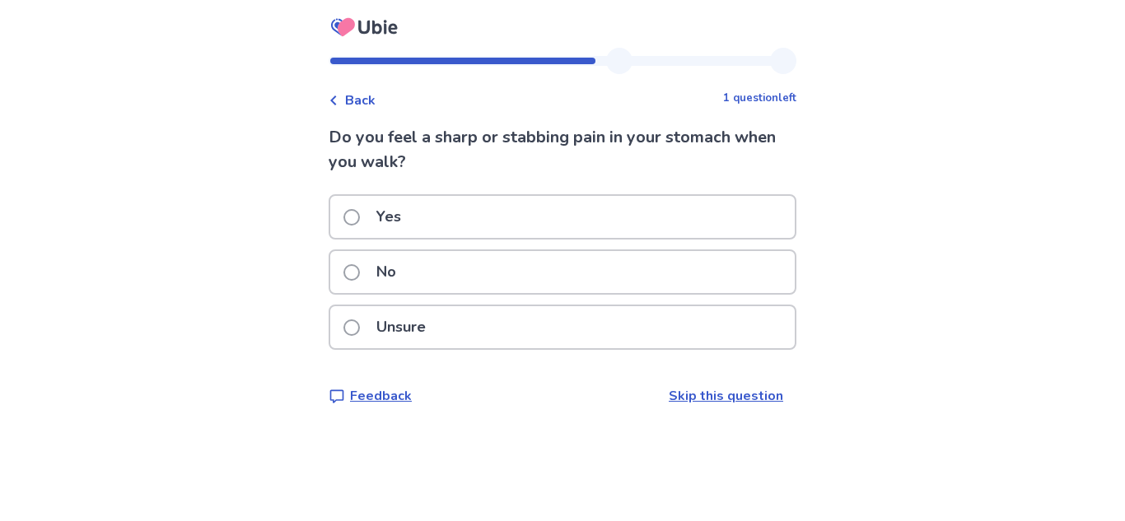
click at [490, 274] on div "No" at bounding box center [562, 272] width 465 height 42
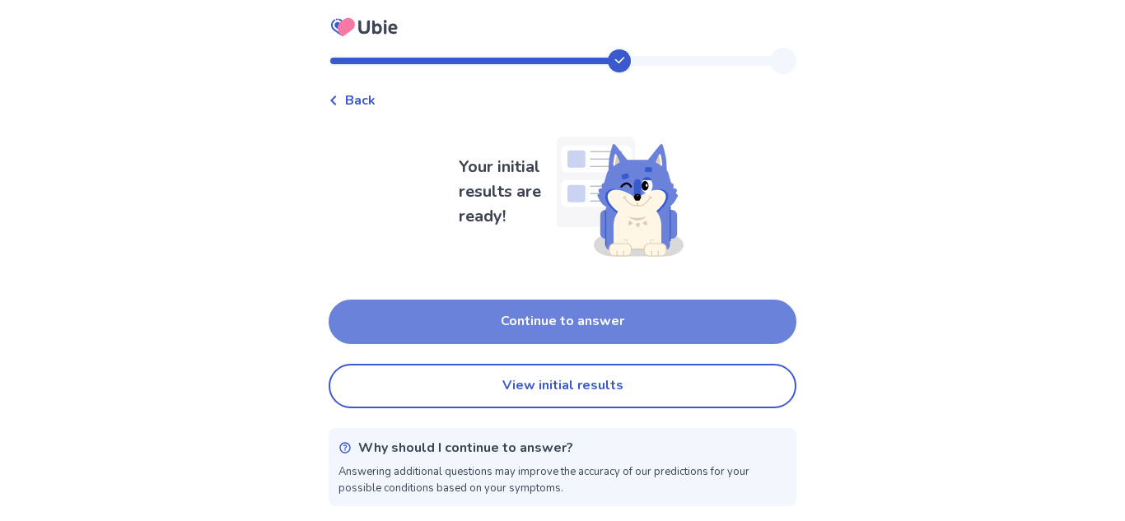
click at [654, 316] on button "Continue to answer" at bounding box center [563, 322] width 468 height 44
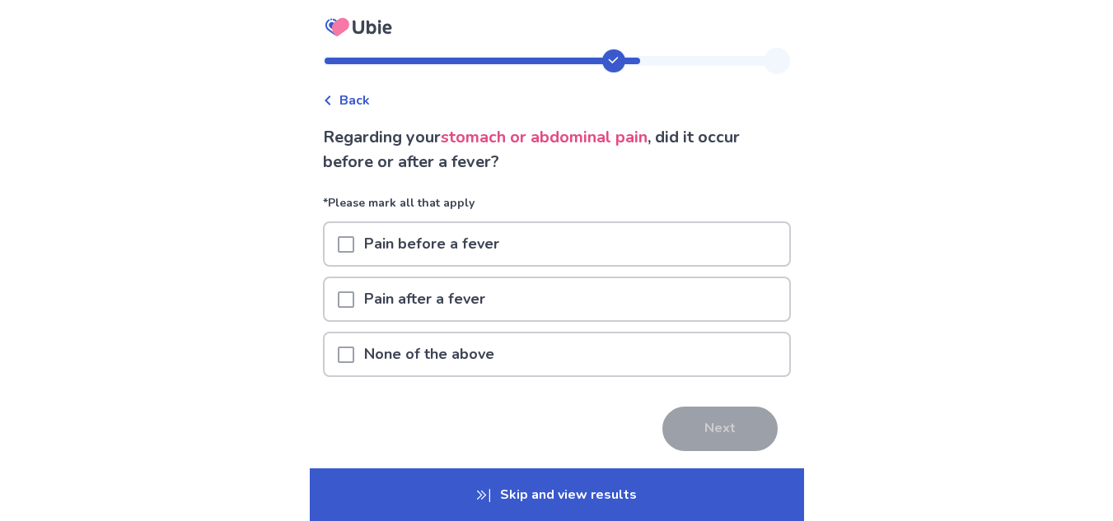
click at [633, 493] on p "Skip and view results" at bounding box center [557, 495] width 494 height 53
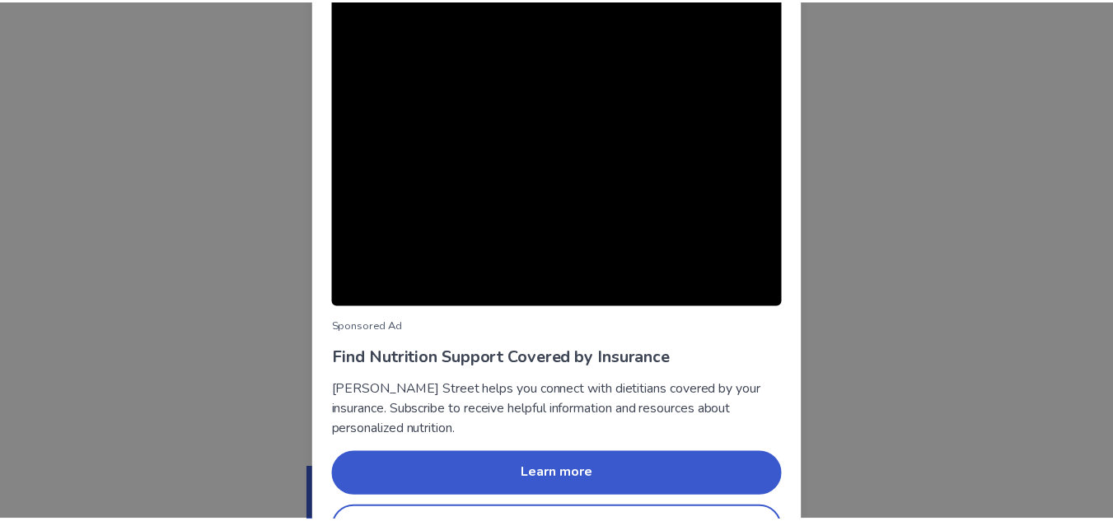
scroll to position [164, 0]
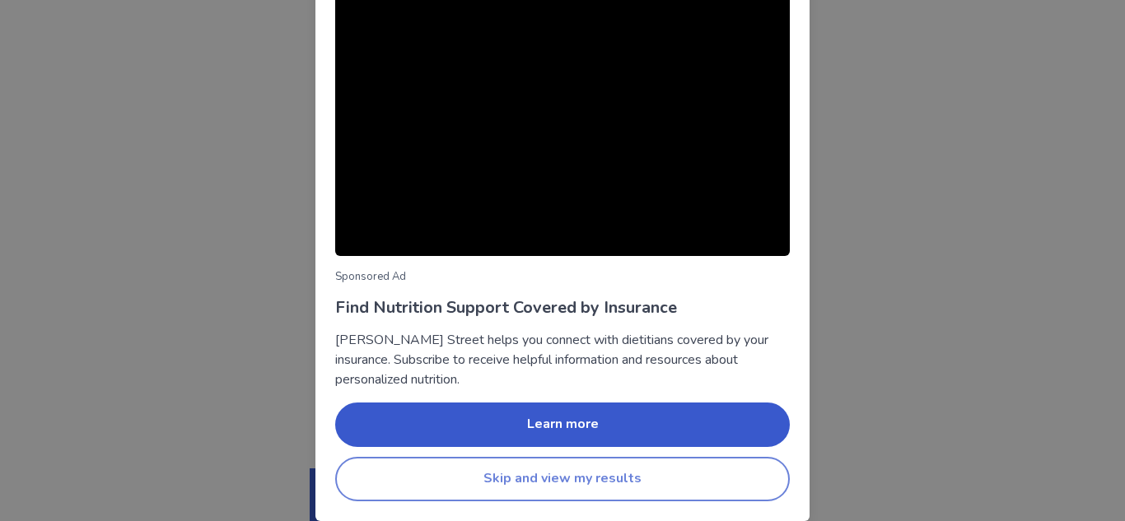
click at [672, 475] on button "Skip and view my results" at bounding box center [562, 479] width 455 height 44
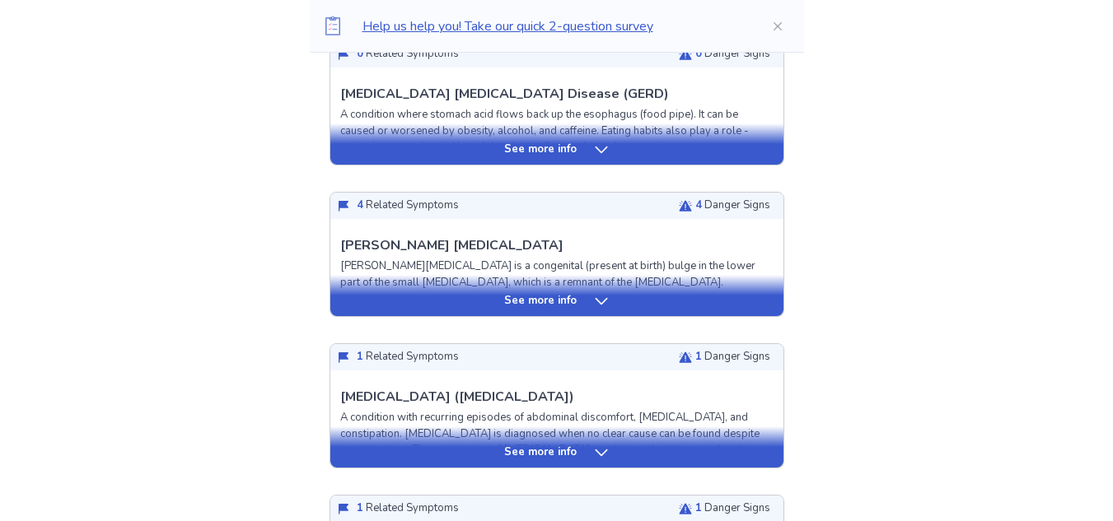
scroll to position [494, 0]
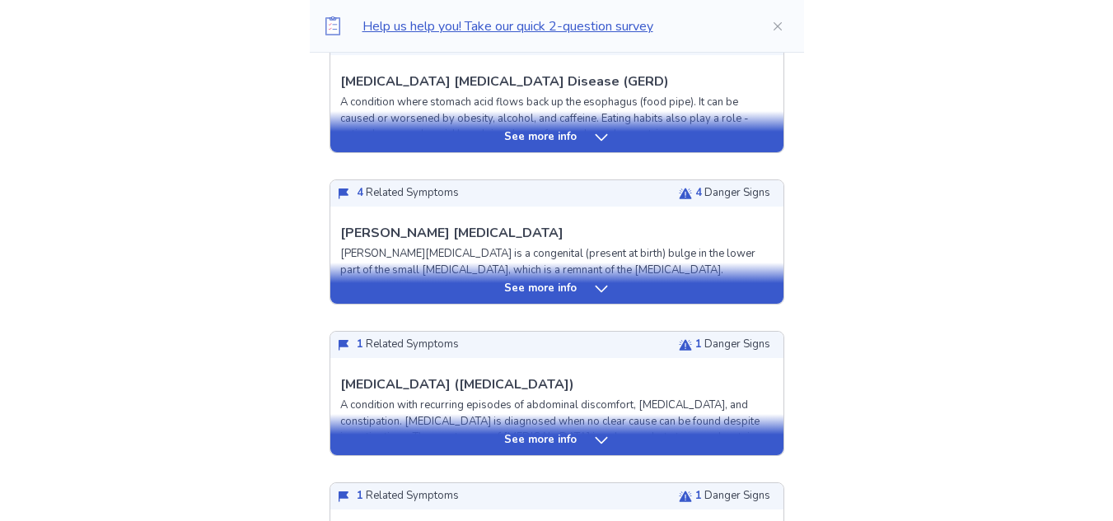
click at [542, 290] on p "See more info" at bounding box center [540, 289] width 72 height 16
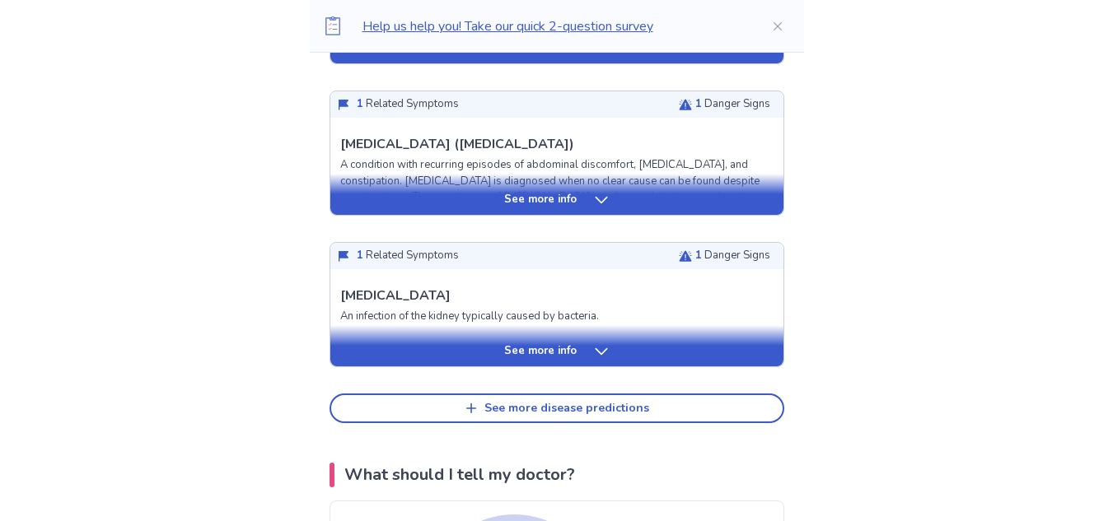
scroll to position [1977, 0]
